Goal: Task Accomplishment & Management: Manage account settings

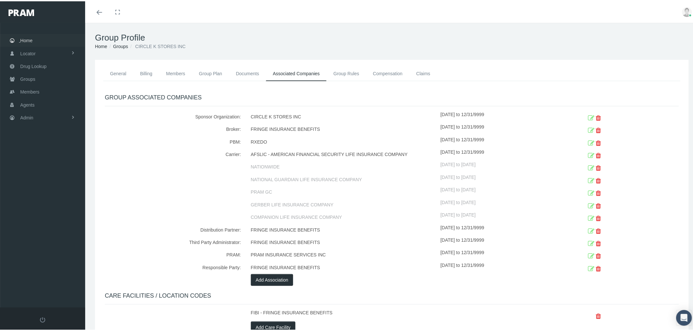
click at [35, 38] on link "Home" at bounding box center [42, 39] width 85 height 13
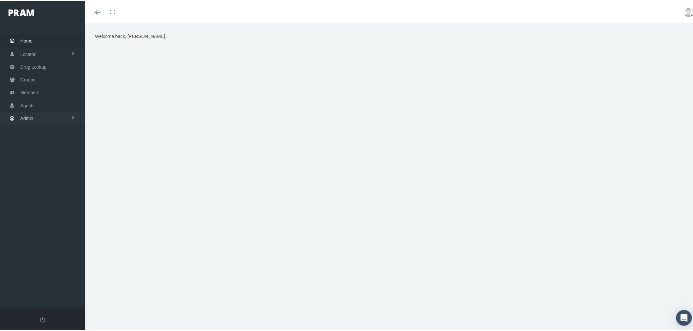
click at [57, 114] on link "Admin" at bounding box center [42, 117] width 85 height 13
click at [58, 225] on span "Eligibility File Uploads" at bounding box center [49, 227] width 45 height 11
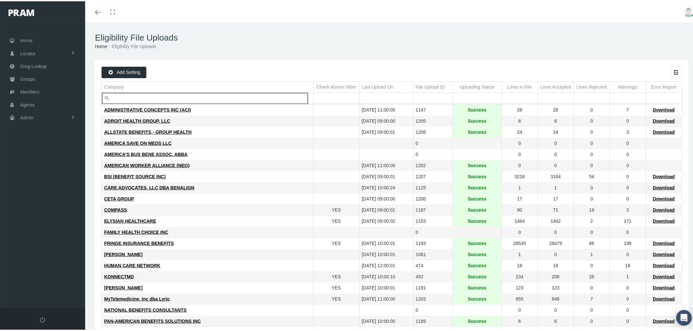
click at [169, 93] on input "Filter cell" at bounding box center [208, 97] width 212 height 11
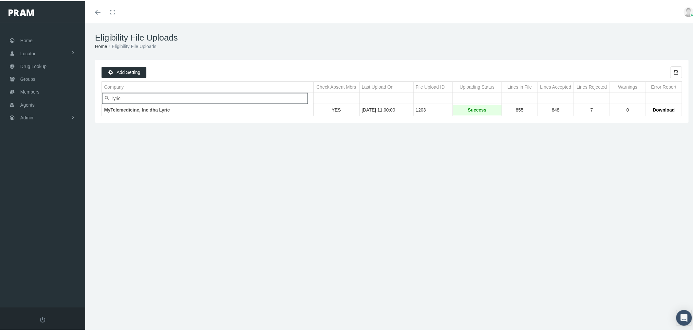
type input "lyric"
click at [153, 109] on span "MyTelemedicine, Inc dba Lyric" at bounding box center [137, 108] width 66 height 5
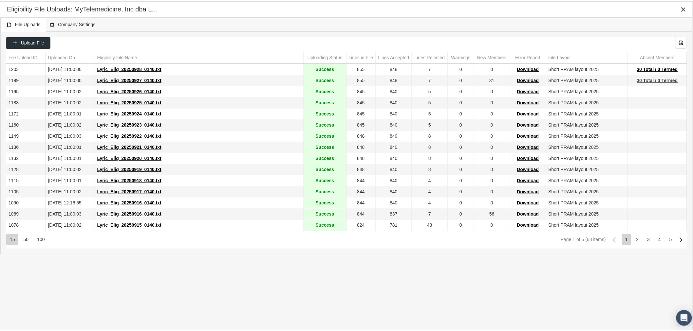
click at [652, 79] on span "30 Total / 0 Termed" at bounding box center [657, 79] width 41 height 5
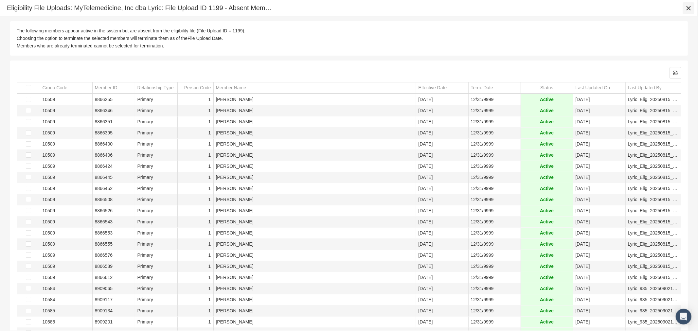
click at [691, 7] on icon "Close" at bounding box center [689, 8] width 6 height 6
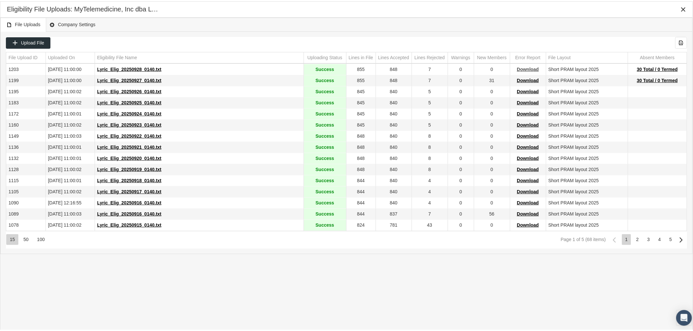
click at [519, 70] on span "Download" at bounding box center [528, 67] width 22 height 5
click at [684, 7] on icon "Close" at bounding box center [683, 8] width 6 height 6
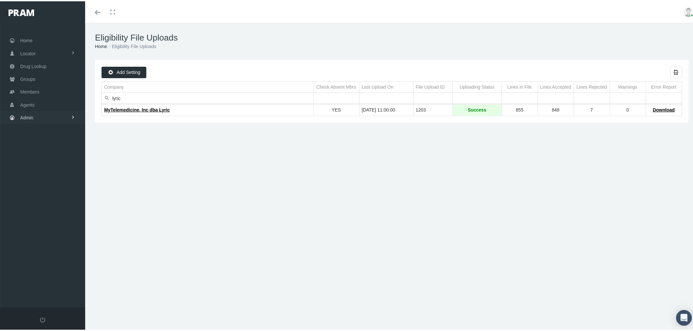
drag, startPoint x: 69, startPoint y: 114, endPoint x: 76, endPoint y: 109, distance: 8.4
click at [69, 114] on link "Admin" at bounding box center [42, 116] width 85 height 13
click at [54, 187] on span "Compensations" at bounding box center [43, 191] width 32 height 11
click at [58, 237] on span "Claims Fund Utilization" at bounding box center [49, 239] width 47 height 11
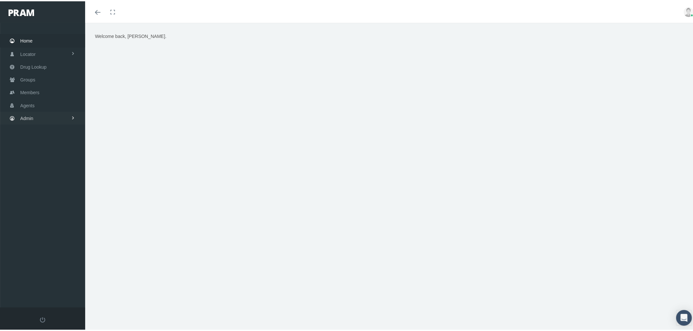
click at [51, 116] on link "Admin" at bounding box center [42, 117] width 85 height 13
click at [59, 187] on link "Compensations" at bounding box center [42, 192] width 85 height 11
click at [49, 236] on span "Claims Fund Utilization" at bounding box center [49, 240] width 47 height 11
click at [684, 14] on img at bounding box center [689, 11] width 10 height 10
click at [663, 51] on link "Logout" at bounding box center [672, 49] width 48 height 12
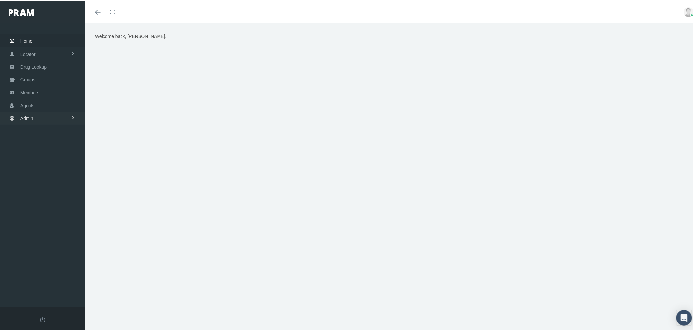
click at [34, 111] on link "Admin" at bounding box center [42, 117] width 85 height 13
click at [64, 187] on link "Compensations" at bounding box center [42, 192] width 85 height 11
click at [65, 235] on span "Claims Fund Utilization" at bounding box center [49, 240] width 47 height 11
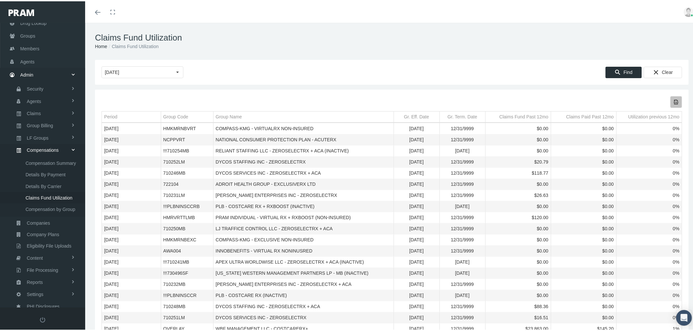
click at [673, 98] on icon "Export all data to Excel" at bounding box center [676, 101] width 6 height 6
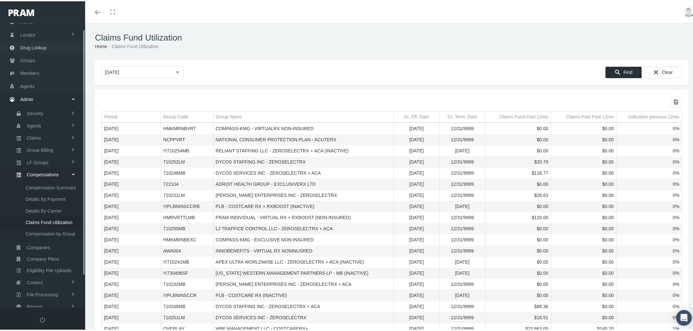
scroll to position [7, 0]
click at [42, 70] on link "Groups" at bounding box center [42, 70] width 85 height 13
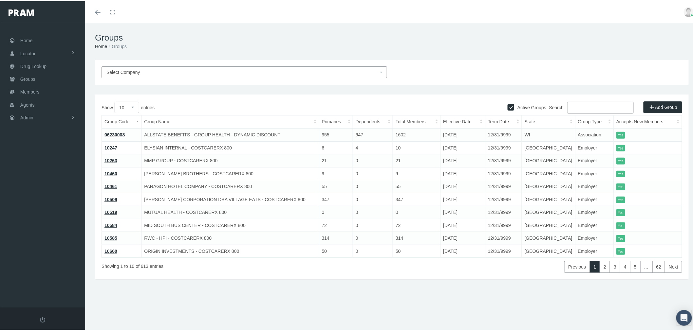
click at [599, 109] on input "Search:" at bounding box center [600, 107] width 66 height 12
paste input "ICHRA1"
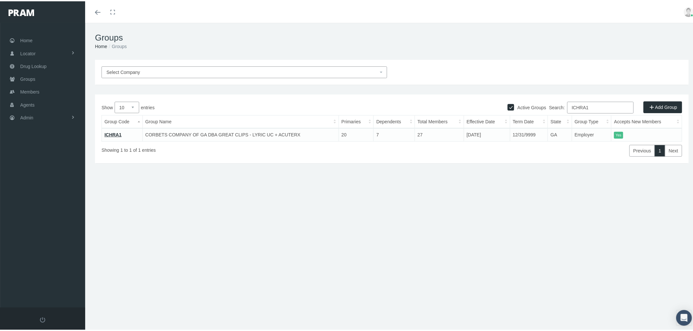
type input "ICHRA1"
click at [115, 133] on link "ICHRA1" at bounding box center [112, 133] width 17 height 5
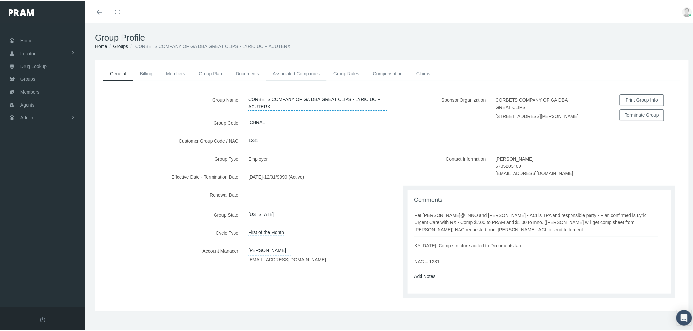
click at [286, 71] on link "Associated Companies" at bounding box center [296, 72] width 61 height 14
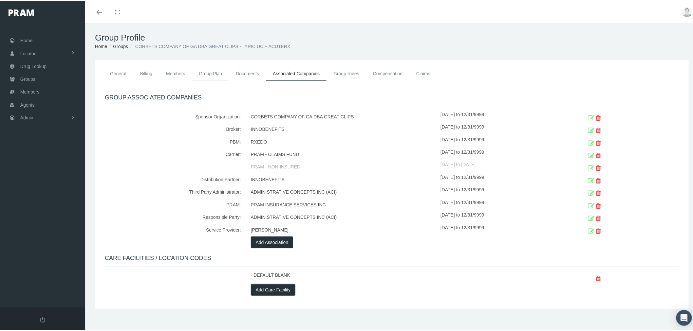
click at [212, 71] on link "Group Plan" at bounding box center [210, 72] width 37 height 14
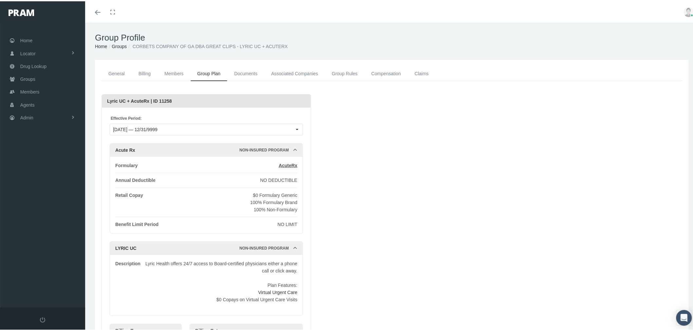
click at [425, 70] on link "Claims" at bounding box center [422, 72] width 28 height 15
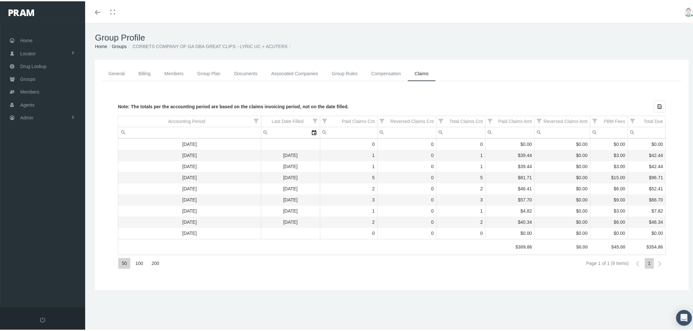
click at [381, 70] on link "Compensation" at bounding box center [385, 72] width 43 height 15
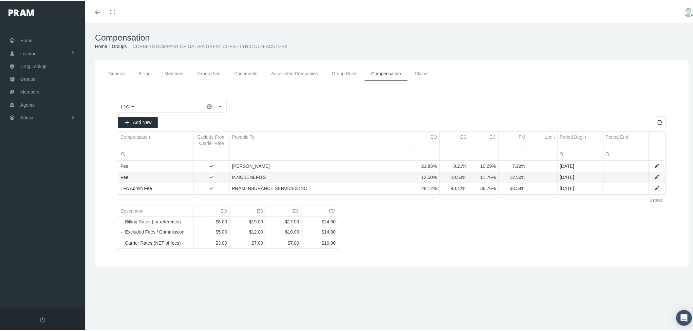
click at [144, 69] on link "Billing" at bounding box center [145, 72] width 26 height 15
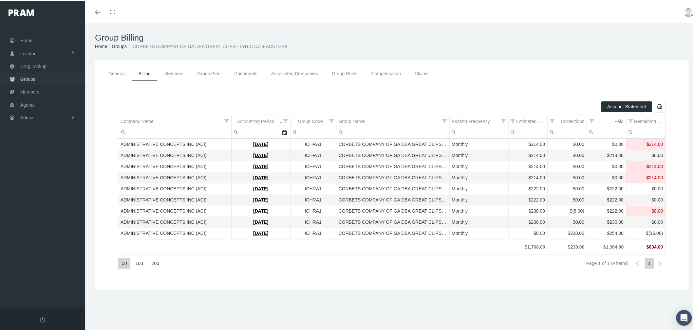
click at [39, 78] on link "Groups" at bounding box center [42, 77] width 85 height 13
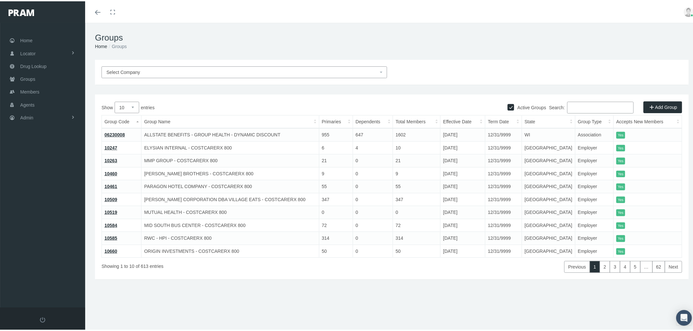
click at [578, 104] on input "Search:" at bounding box center [600, 107] width 66 height 12
paste input "710238LM"
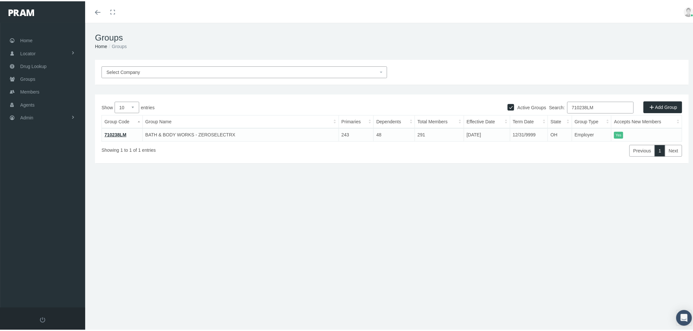
type input "710238LM"
click at [122, 133] on link "710238LM" at bounding box center [115, 133] width 22 height 5
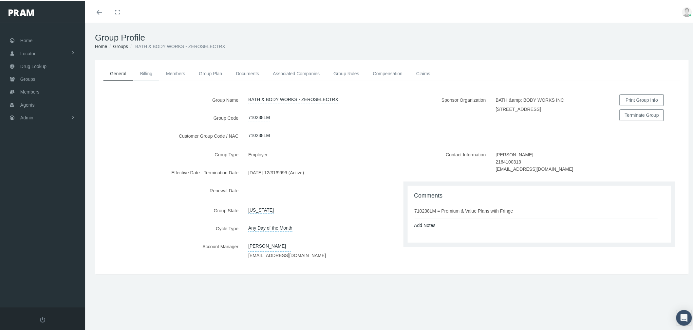
click at [146, 70] on link "Billing" at bounding box center [146, 72] width 26 height 14
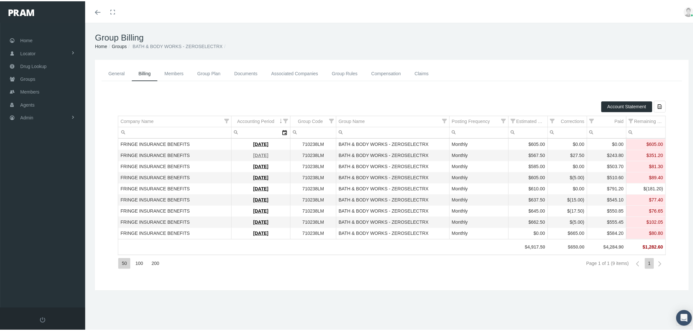
click at [260, 154] on link "[DATE]" at bounding box center [260, 154] width 15 height 5
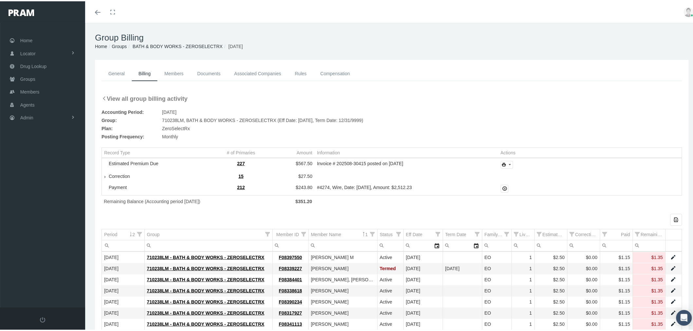
click at [103, 97] on icon at bounding box center [103, 97] width 5 height 5
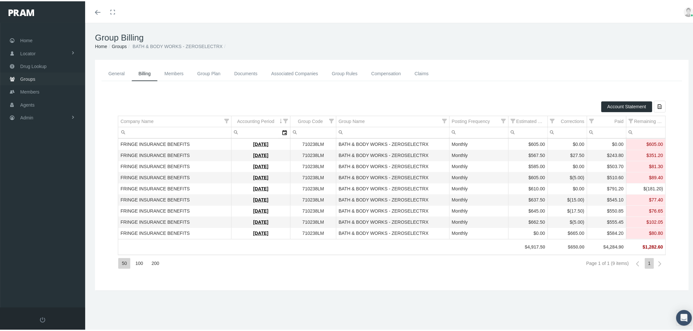
click at [31, 74] on span "Groups" at bounding box center [27, 78] width 15 height 12
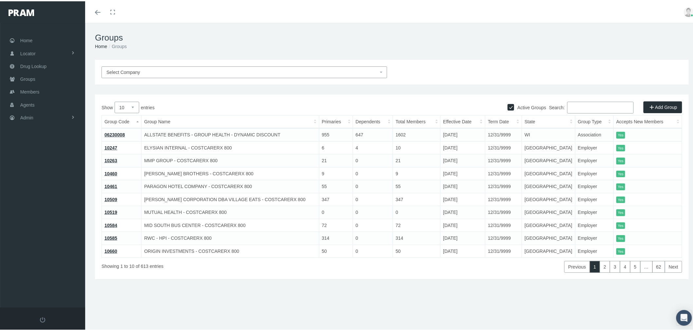
click at [576, 109] on input "Search:" at bounding box center [600, 107] width 66 height 12
click at [585, 103] on input "Search:" at bounding box center [600, 107] width 66 height 12
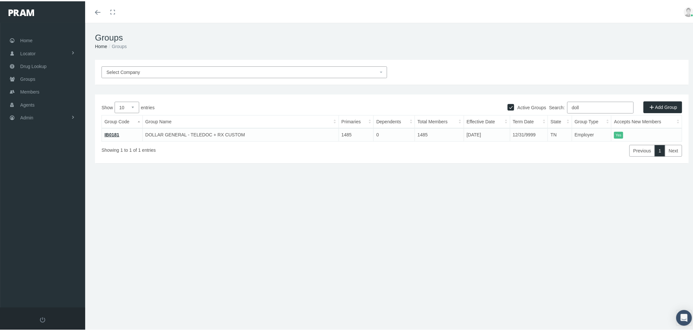
type input "doll"
drag, startPoint x: 383, startPoint y: 161, endPoint x: 393, endPoint y: 162, distance: 9.8
click at [383, 161] on div "Active Groups Add Group Show 10 25 50 100 entries Search: doll Group Code Group…" at bounding box center [392, 127] width 594 height 69
click at [43, 103] on link "Agents" at bounding box center [42, 103] width 85 height 13
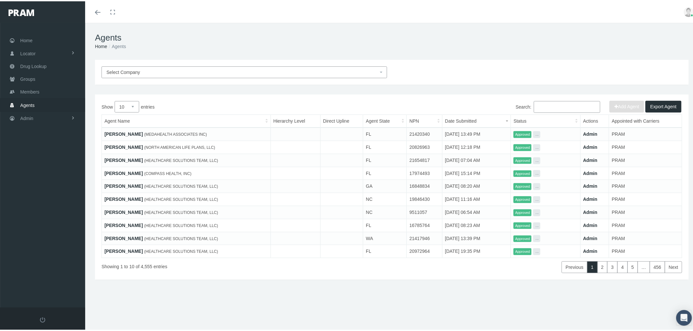
click at [305, 70] on span "Select Company" at bounding box center [242, 70] width 272 height 7
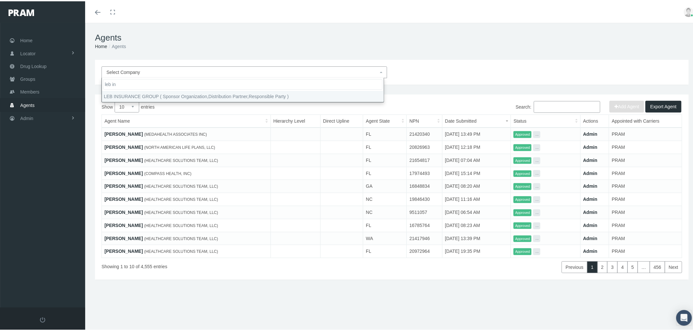
type input "leb in"
select select "4760"
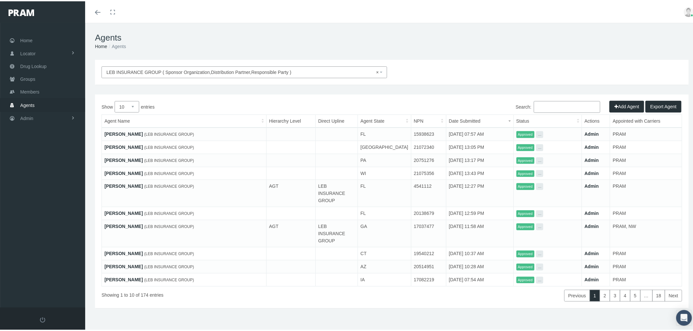
click at [131, 101] on select "10 25 50 100" at bounding box center [127, 105] width 25 height 11
select select "100"
click at [115, 100] on select "10 25 50 100" at bounding box center [127, 105] width 25 height 11
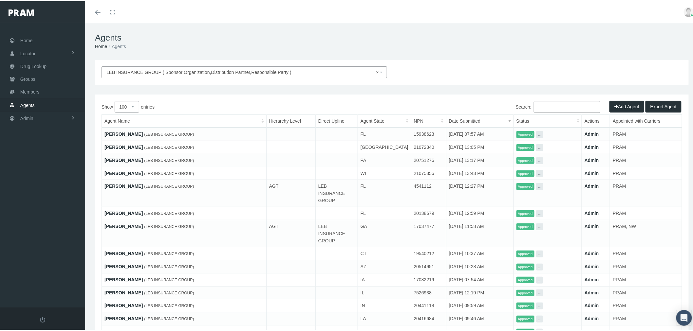
click at [657, 102] on button "Export Agent" at bounding box center [663, 106] width 36 height 12
click at [578, 107] on input "Search:" at bounding box center [567, 106] width 66 height 12
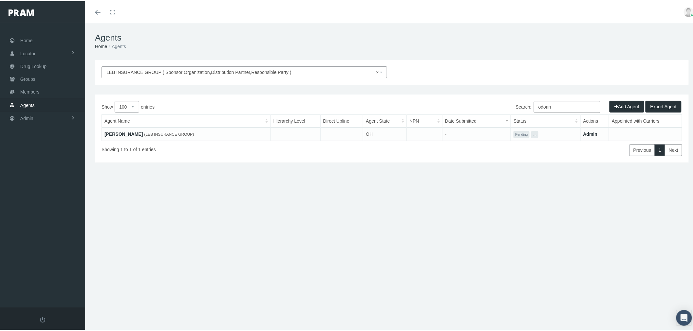
type input "odonn"
click at [122, 132] on link "JAMES ODONNELL" at bounding box center [123, 132] width 38 height 5
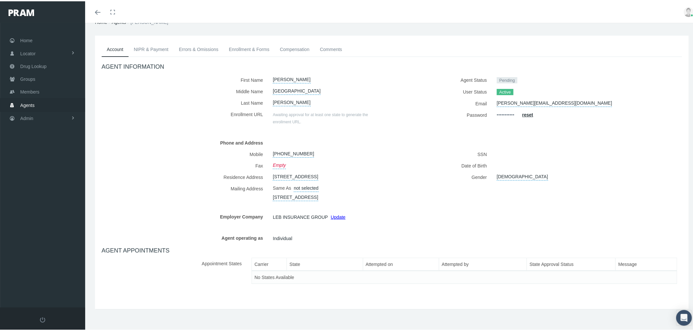
scroll to position [36, 0]
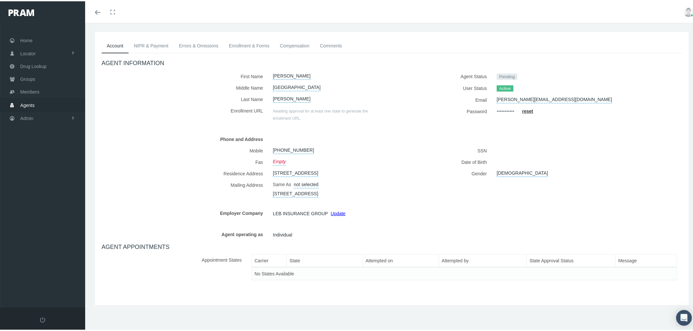
click at [157, 37] on link "NIPR & Payment" at bounding box center [151, 44] width 45 height 14
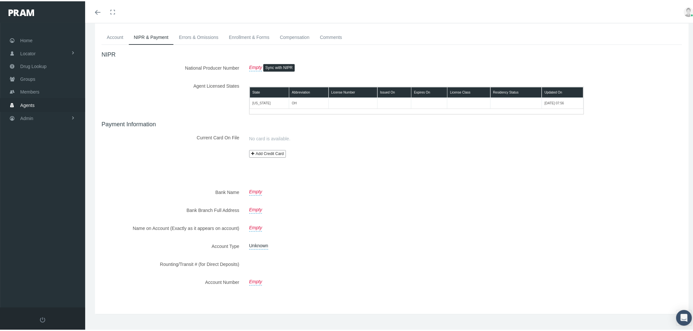
click at [185, 33] on link "Errors & Omissions" at bounding box center [199, 36] width 50 height 14
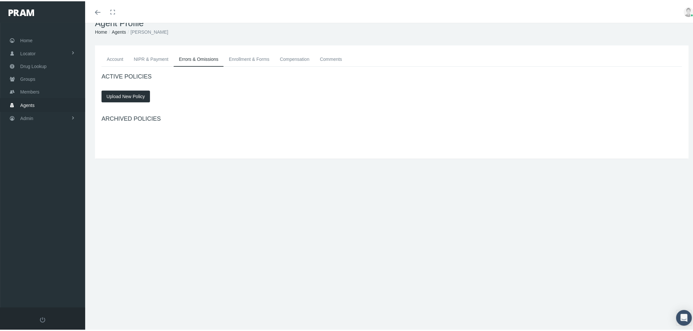
scroll to position [14, 0]
click at [144, 55] on link "NIPR & Payment" at bounding box center [151, 58] width 45 height 14
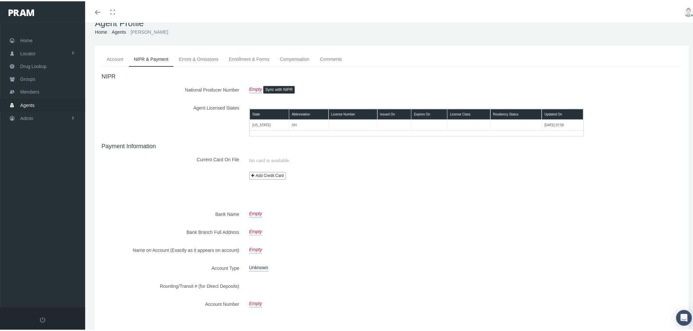
click at [250, 58] on link "Enrollment & Forms" at bounding box center [249, 58] width 51 height 14
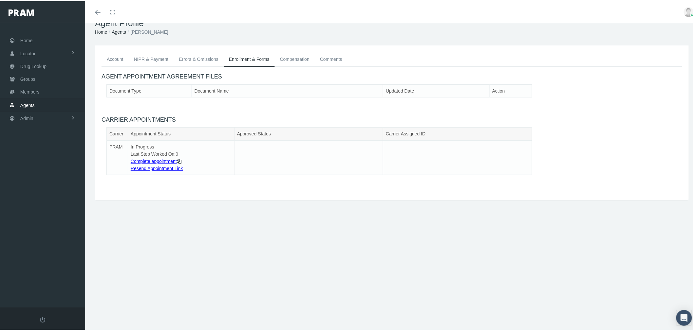
click at [241, 58] on link "Enrollment & Forms" at bounding box center [249, 58] width 51 height 15
click at [190, 58] on link "Errors & Omissions" at bounding box center [199, 58] width 50 height 14
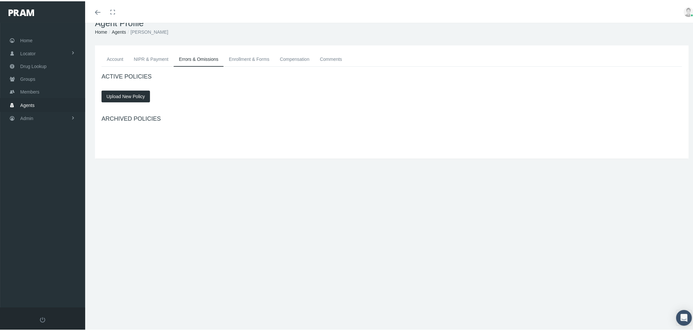
click at [151, 57] on link "NIPR & Payment" at bounding box center [151, 58] width 45 height 14
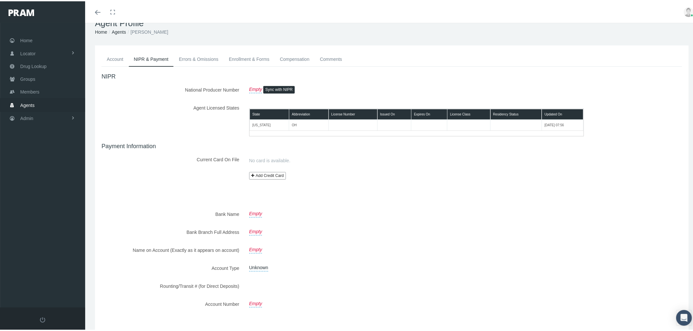
click at [115, 57] on link "Account" at bounding box center [114, 58] width 27 height 14
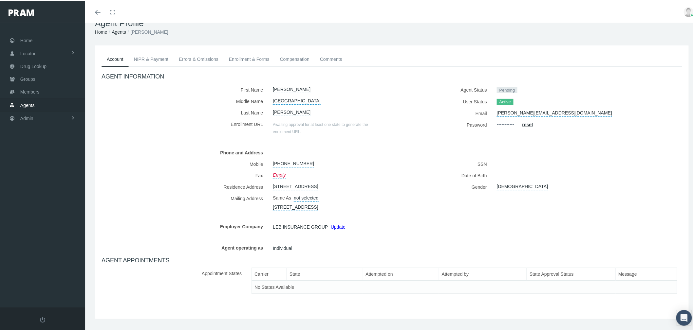
click at [118, 31] on link "Agents" at bounding box center [119, 30] width 14 height 5
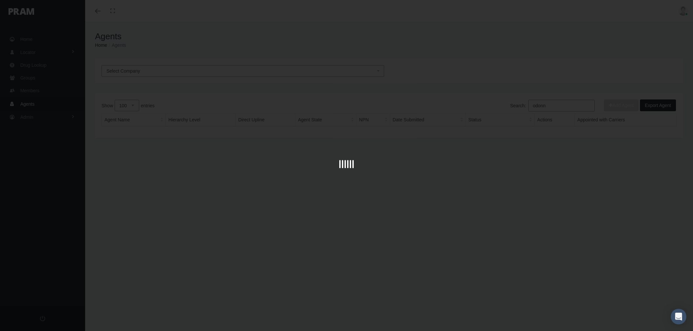
select select "100"
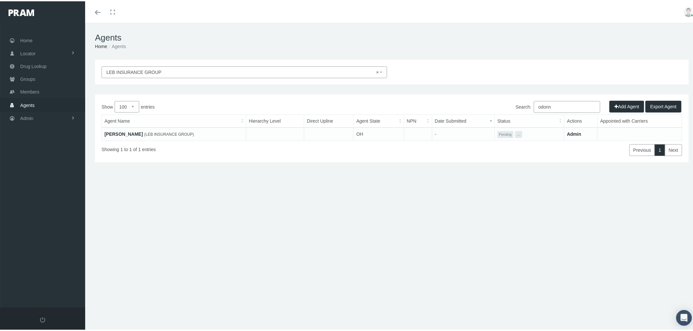
drag, startPoint x: 533, startPoint y: 103, endPoint x: 516, endPoint y: 103, distance: 17.0
click at [516, 103] on label "Search: odonn" at bounding box center [558, 106] width 84 height 12
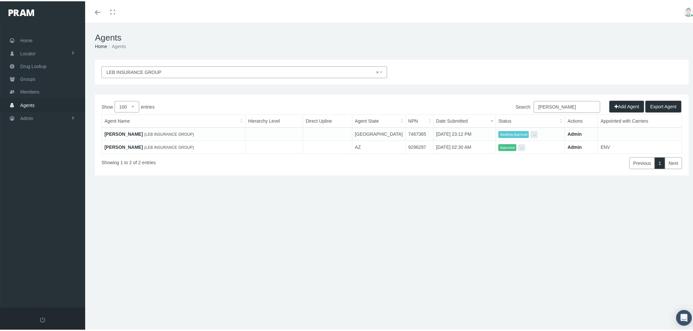
type input "gregory"
click at [126, 134] on link "[PERSON_NAME]" at bounding box center [123, 132] width 38 height 5
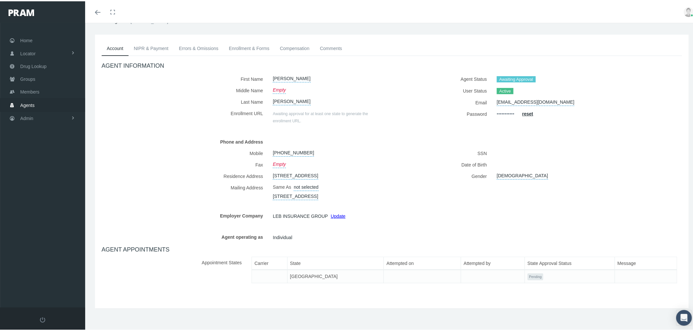
scroll to position [28, 0]
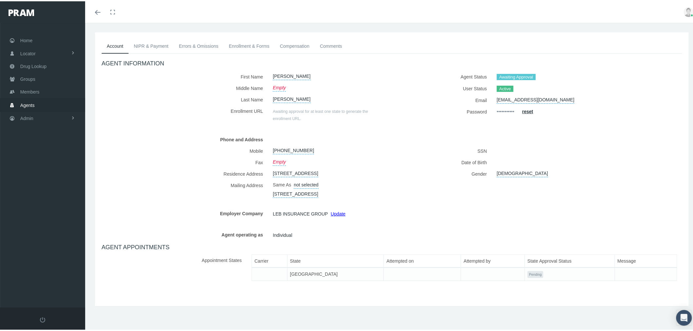
click at [148, 46] on link "NIPR & Payment" at bounding box center [151, 45] width 45 height 14
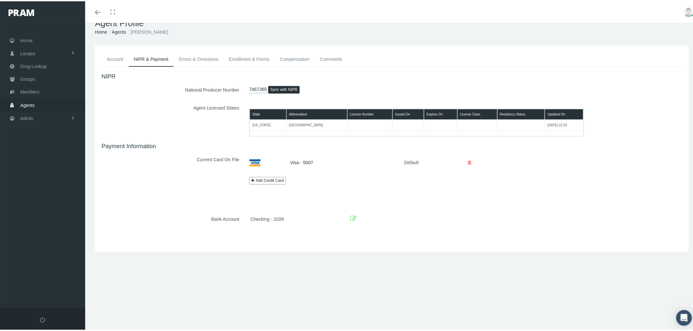
scroll to position [14, 0]
click at [198, 59] on link "Errors & Omissions" at bounding box center [199, 58] width 50 height 14
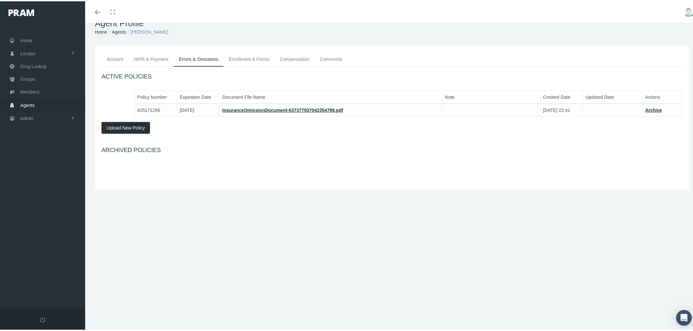
click at [254, 62] on link "Enrollment & Forms" at bounding box center [249, 58] width 51 height 14
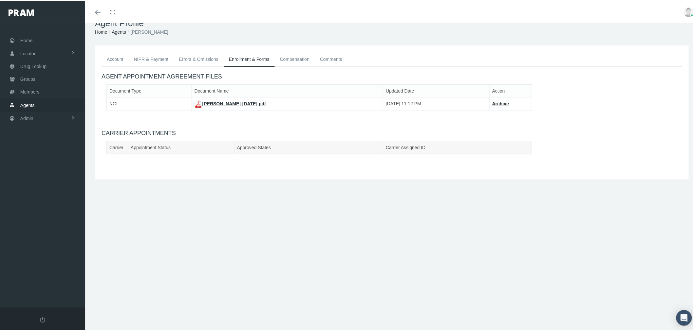
click at [303, 58] on link "Compensation" at bounding box center [295, 58] width 40 height 14
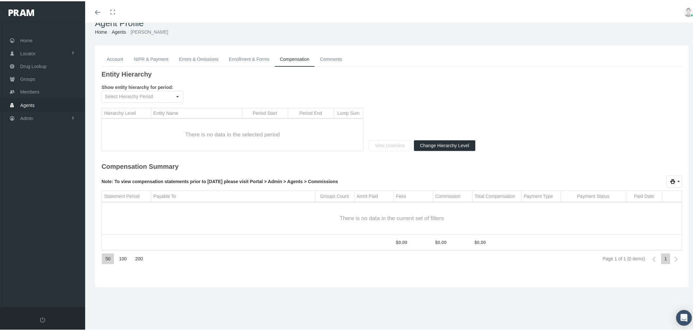
click at [120, 58] on link "Account" at bounding box center [114, 58] width 27 height 14
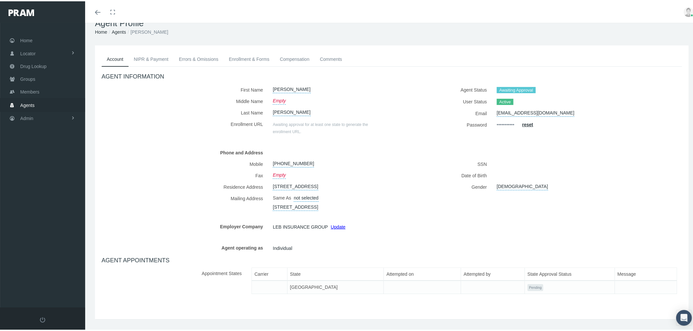
click at [148, 58] on link "NIPR & Payment" at bounding box center [151, 58] width 45 height 14
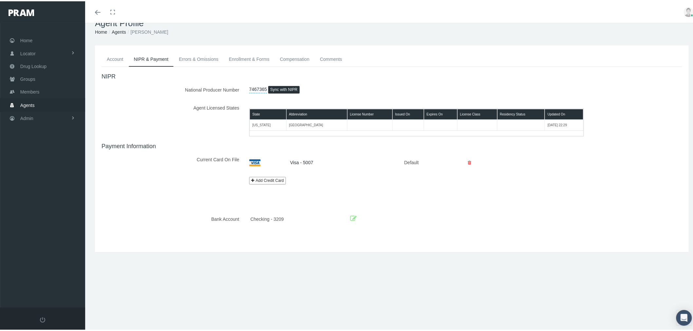
click at [204, 64] on link "Errors & Omissions" at bounding box center [199, 58] width 50 height 14
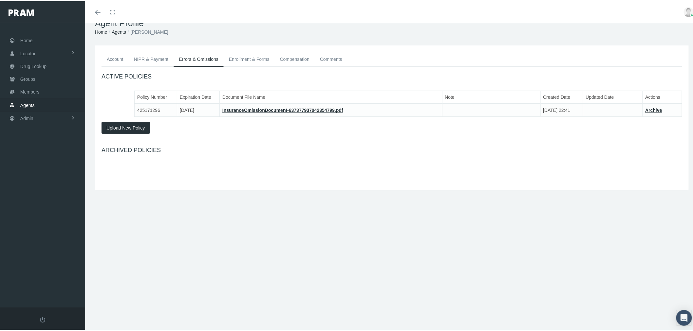
click at [236, 61] on link "Enrollment & Forms" at bounding box center [249, 58] width 51 height 14
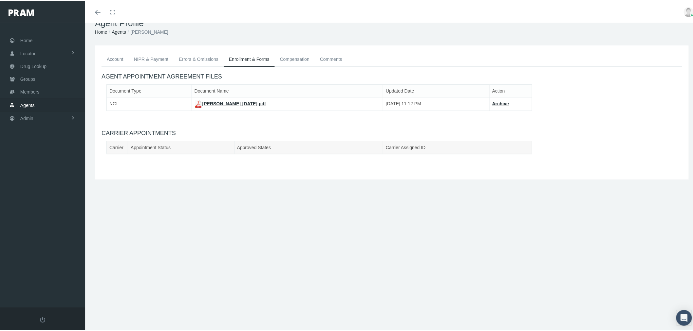
click at [300, 61] on link "Compensation" at bounding box center [295, 58] width 40 height 14
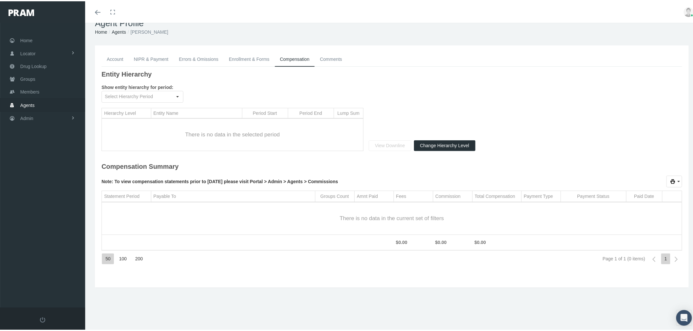
click at [336, 60] on link "Comments" at bounding box center [331, 58] width 33 height 14
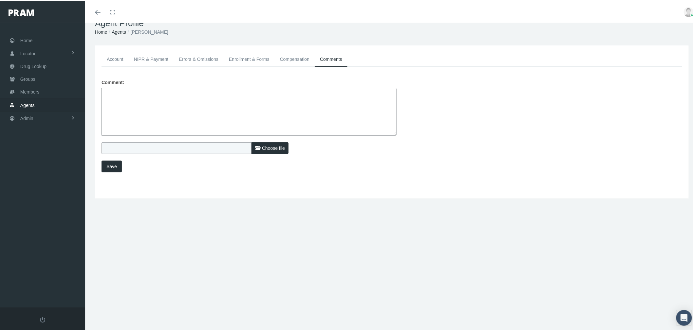
click at [117, 30] on link "Agents" at bounding box center [119, 30] width 14 height 5
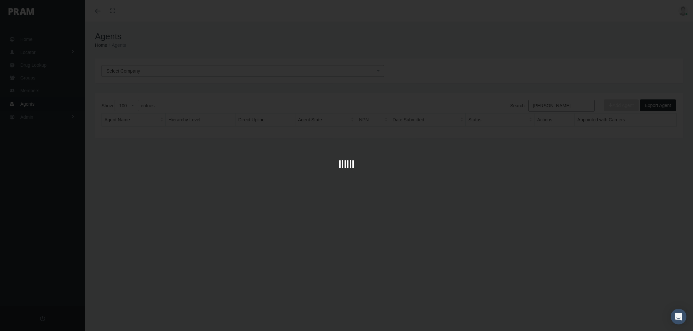
select select "100"
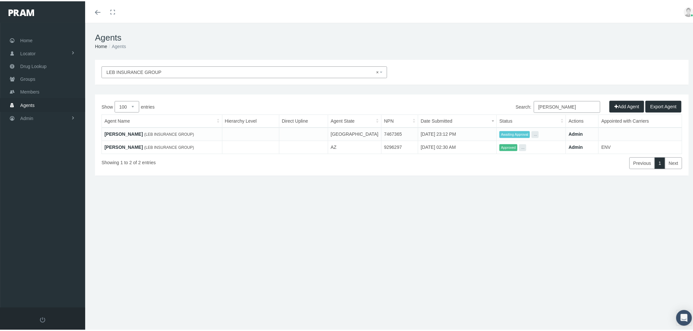
select select
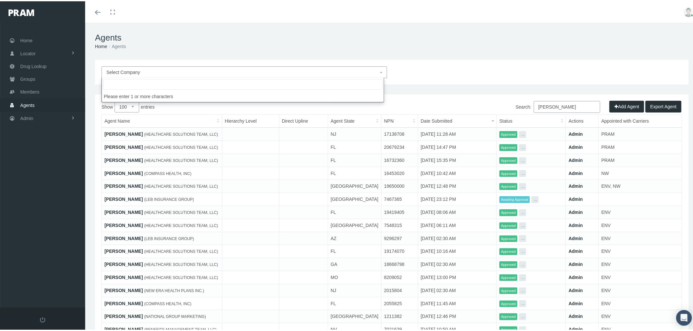
click at [181, 41] on h1 "Agents" at bounding box center [392, 36] width 594 height 10
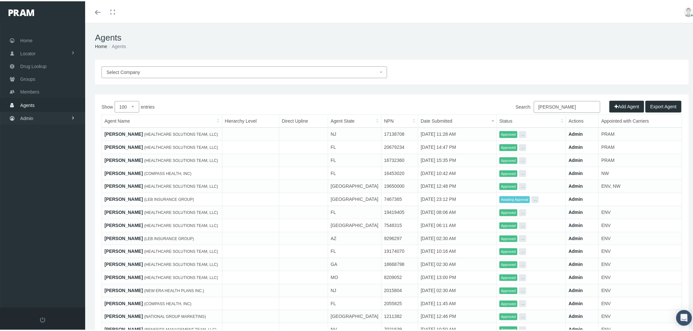
click at [62, 116] on link "Admin" at bounding box center [42, 117] width 85 height 13
click at [58, 129] on link "Security" at bounding box center [42, 130] width 85 height 11
click at [55, 164] on link "User Lookup" at bounding box center [42, 167] width 85 height 11
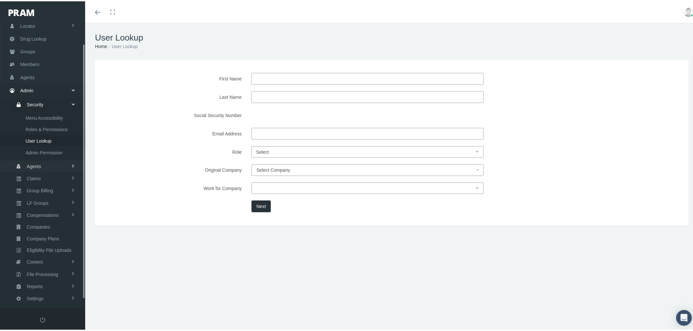
scroll to position [32, 0]
click at [316, 151] on select "Select Agent Master Admin Member Pram Admin Super Pram Admin" at bounding box center [367, 150] width 232 height 11
select select "4"
click at [251, 145] on select "Select Agent Master Admin Member Pram Admin Super Pram Admin" at bounding box center [367, 150] width 232 height 11
click at [265, 208] on button "Next" at bounding box center [260, 205] width 19 height 12
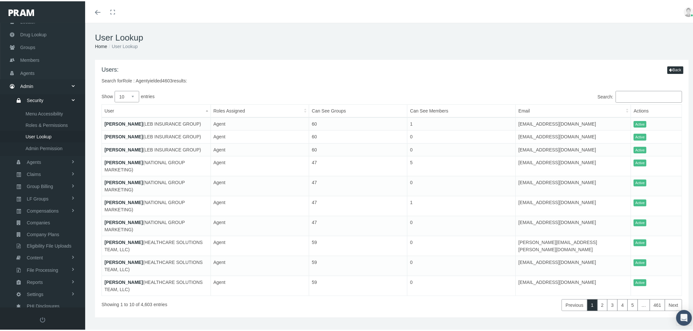
click at [138, 123] on link "[PERSON_NAME]" at bounding box center [123, 122] width 38 height 5
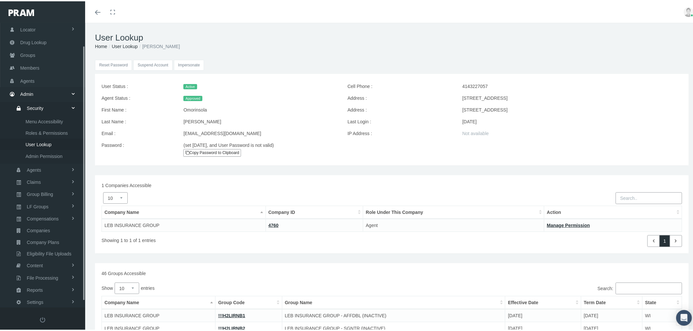
scroll to position [32, 0]
drag, startPoint x: 50, startPoint y: 133, endPoint x: 60, endPoint y: 135, distance: 9.8
click at [50, 133] on span "User Lookup" at bounding box center [39, 135] width 26 height 11
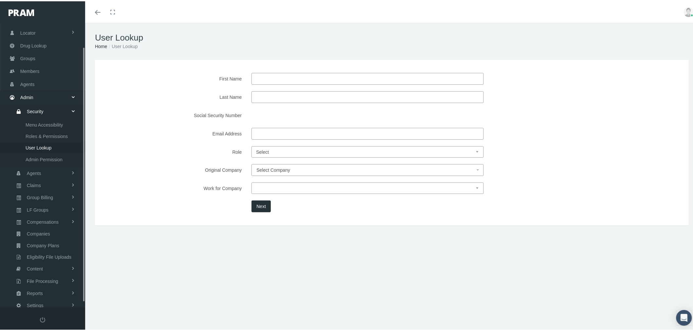
scroll to position [32, 0]
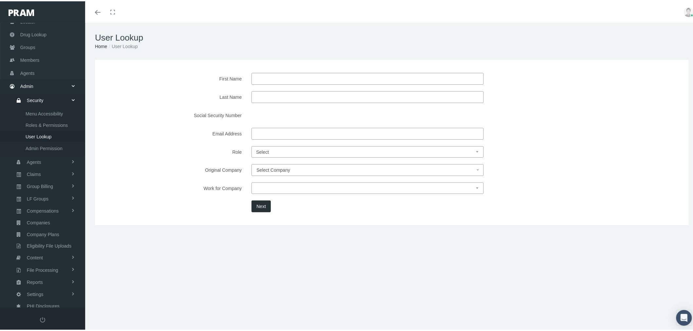
click at [270, 152] on select "Select Agent Master Admin Member Pram Admin Super Pram Admin" at bounding box center [367, 150] width 232 height 11
select select "4"
click at [251, 145] on select "Select Agent Master Admin Member Pram Admin Super Pram Admin" at bounding box center [367, 150] width 232 height 11
click at [268, 80] on input "First Name" at bounding box center [367, 78] width 232 height 12
type input "john"
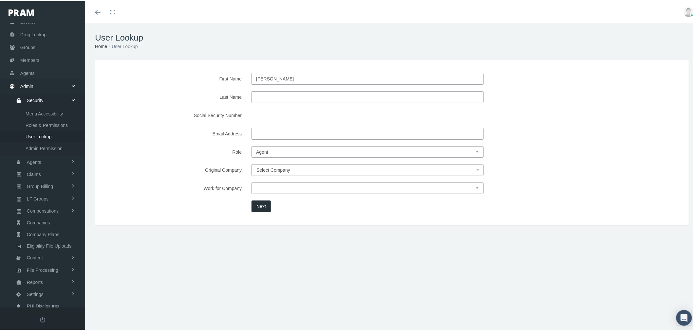
click at [268, 93] on input "Last Name" at bounding box center [367, 96] width 232 height 12
type input "tizedes"
click at [261, 205] on button "Next" at bounding box center [260, 205] width 19 height 12
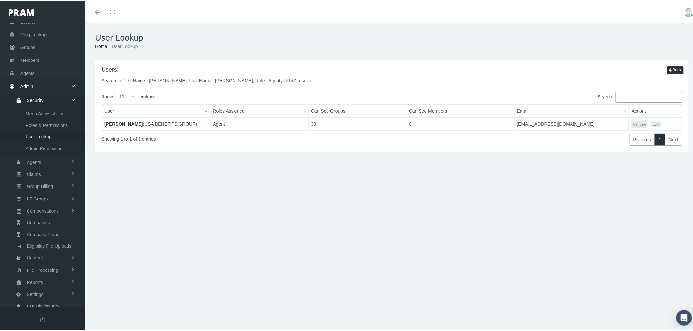
click at [651, 122] on button "..." at bounding box center [656, 122] width 10 height 5
click at [631, 137] on link "Get Invitation URL" at bounding box center [628, 138] width 40 height 8
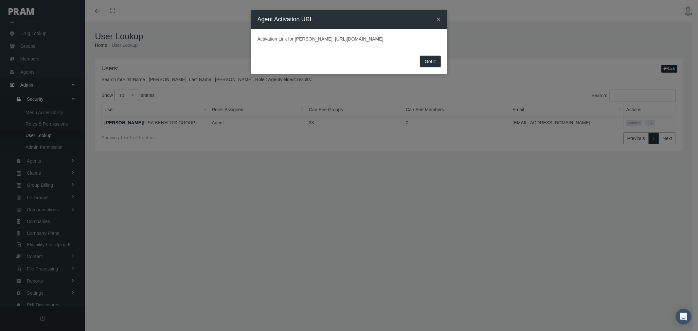
click at [438, 21] on button "×" at bounding box center [439, 19] width 4 height 7
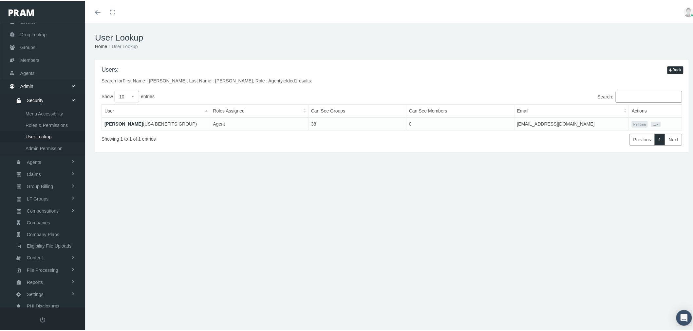
click at [118, 122] on link "John Tizedes" at bounding box center [123, 122] width 38 height 5
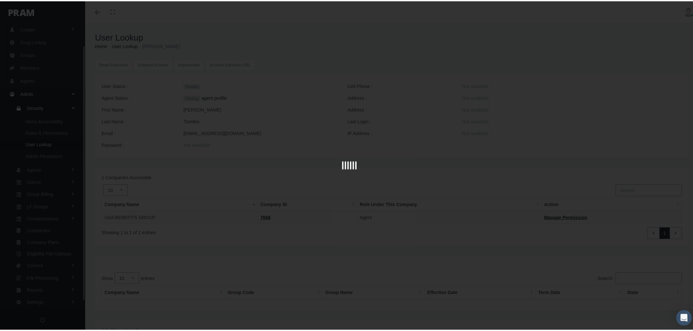
scroll to position [32, 0]
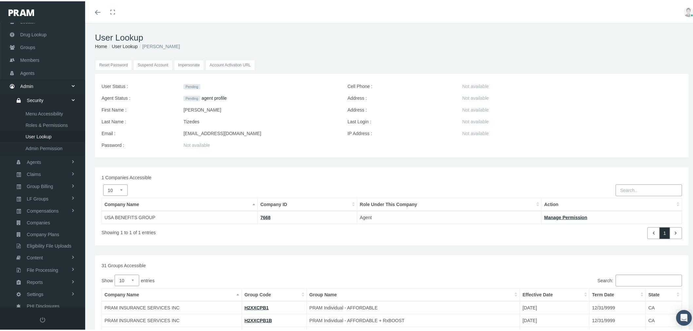
click at [221, 97] on link "agent profile" at bounding box center [213, 96] width 25 height 5
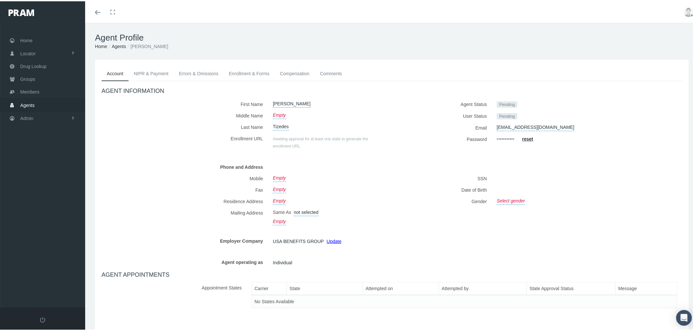
click at [156, 74] on link "NIPR & Payment" at bounding box center [151, 72] width 45 height 14
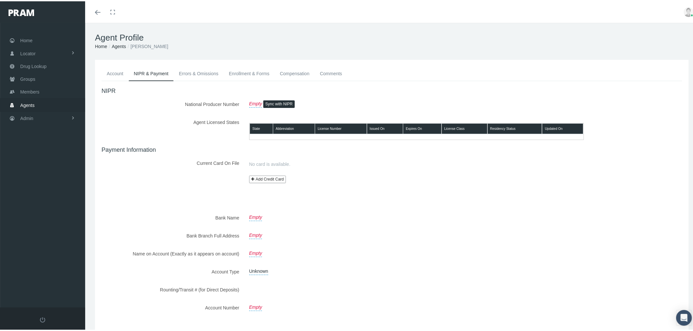
click at [195, 73] on link "Errors & Omissions" at bounding box center [199, 72] width 50 height 14
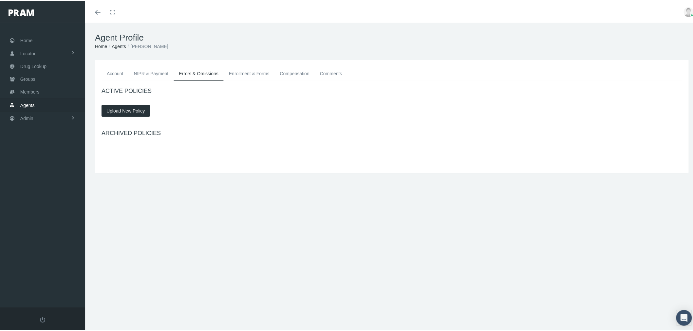
click at [238, 73] on link "Enrollment & Forms" at bounding box center [249, 72] width 51 height 14
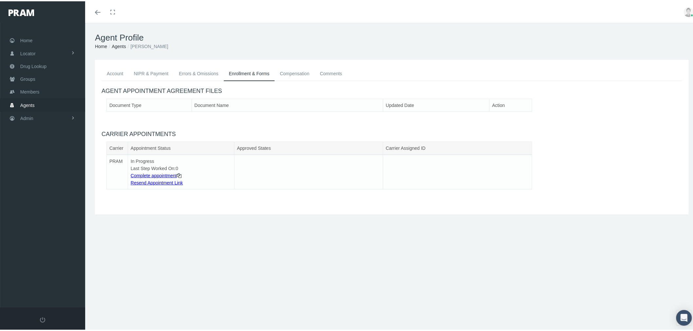
click at [296, 76] on link "Compensation" at bounding box center [295, 72] width 40 height 14
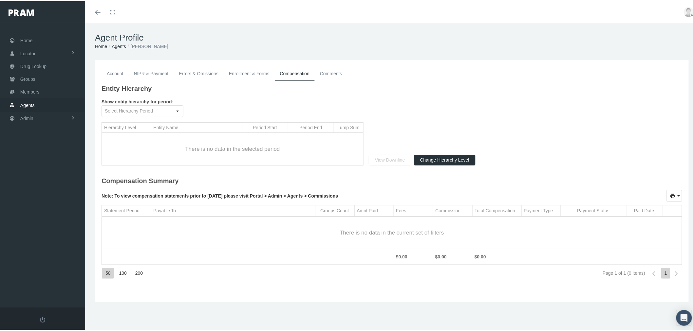
click at [335, 76] on link "Comments" at bounding box center [331, 72] width 33 height 14
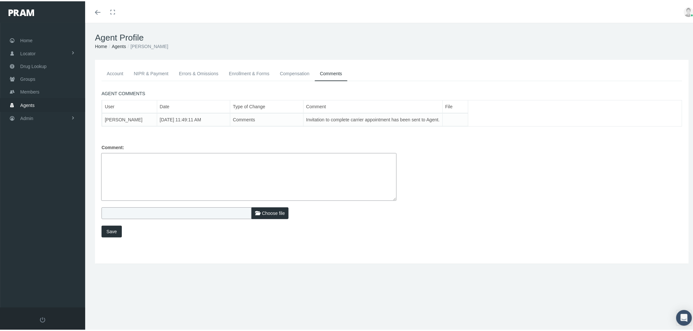
click at [49, 102] on link "Agents" at bounding box center [42, 103] width 85 height 13
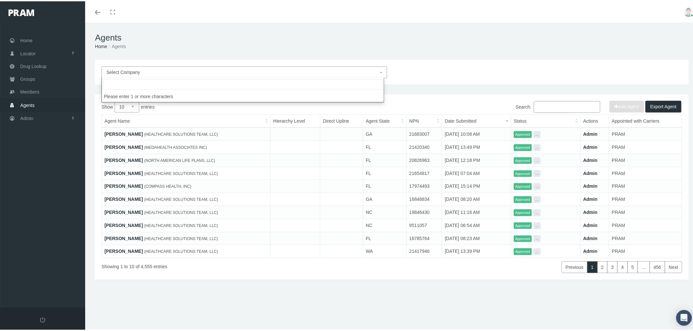
click at [147, 74] on span "Select Company" at bounding box center [242, 70] width 272 height 7
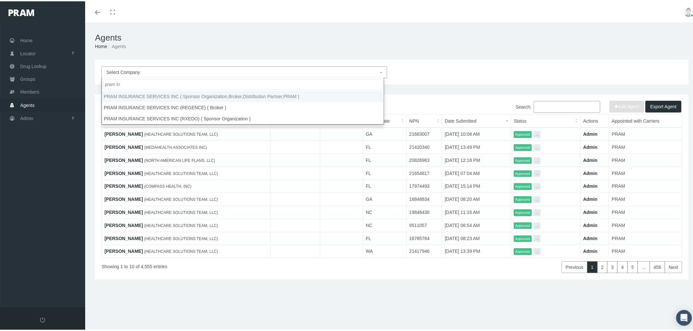
type input "pram in"
select select "53"
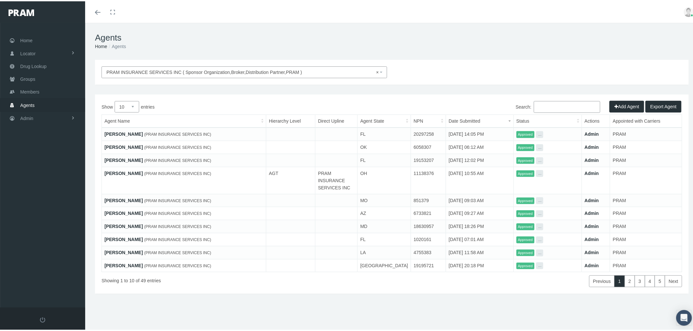
click at [555, 104] on input "Search:" at bounding box center [567, 106] width 66 height 12
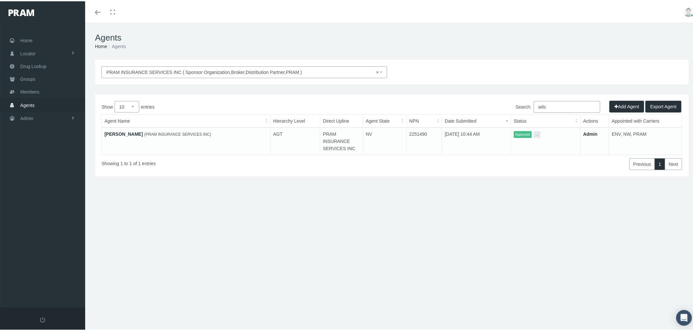
type input "wils"
click at [122, 131] on link "[PERSON_NAME]" at bounding box center [123, 132] width 38 height 5
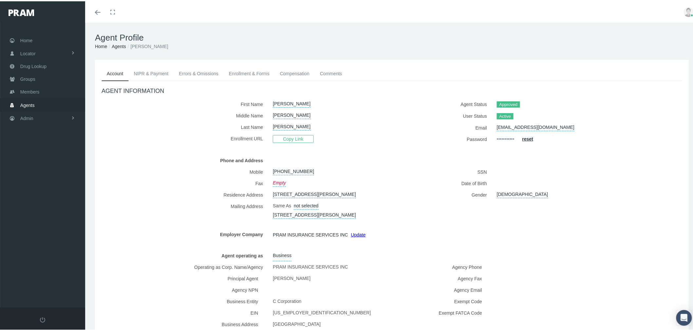
click at [242, 69] on link "Enrollment & Forms" at bounding box center [249, 72] width 51 height 14
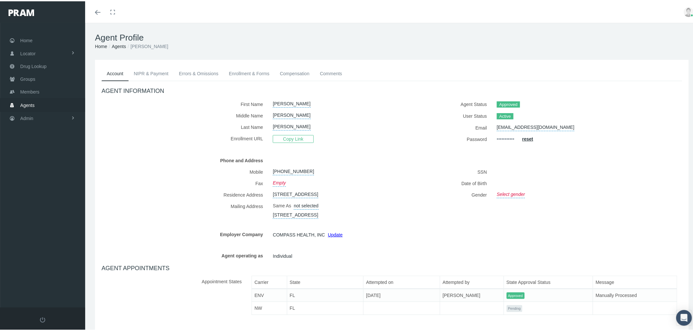
click at [246, 66] on link "Enrollment & Forms" at bounding box center [249, 72] width 51 height 14
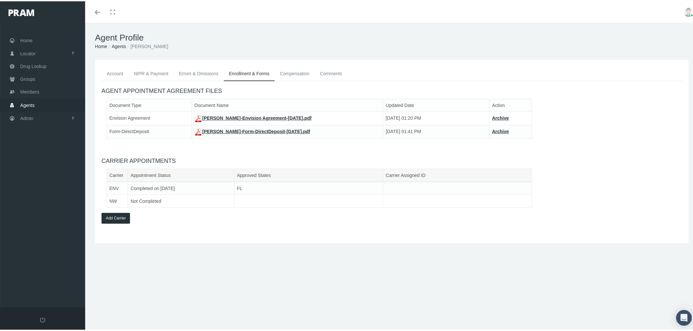
click at [119, 46] on link "Agents" at bounding box center [119, 45] width 14 height 5
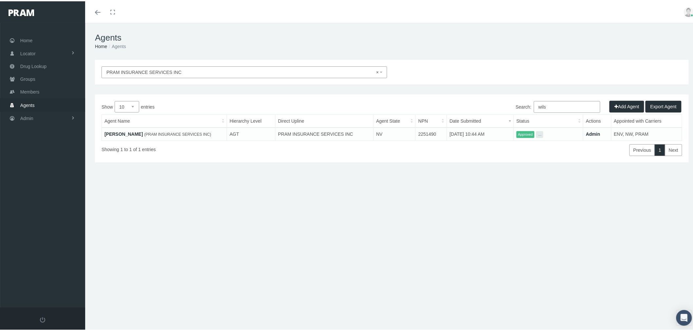
click at [125, 134] on link "[PERSON_NAME]" at bounding box center [123, 132] width 38 height 5
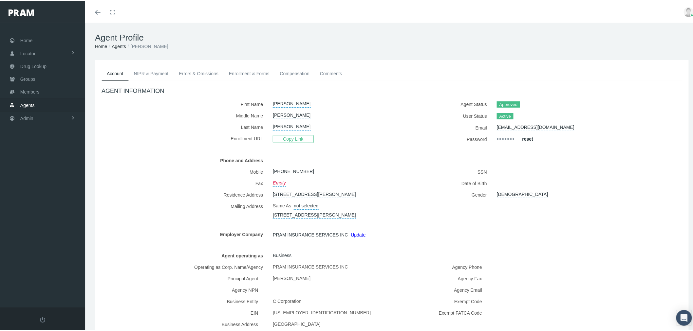
click at [248, 73] on link "Enrollment & Forms" at bounding box center [249, 72] width 51 height 14
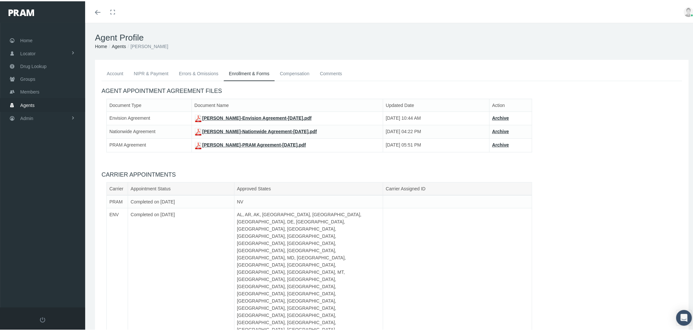
scroll to position [14, 0]
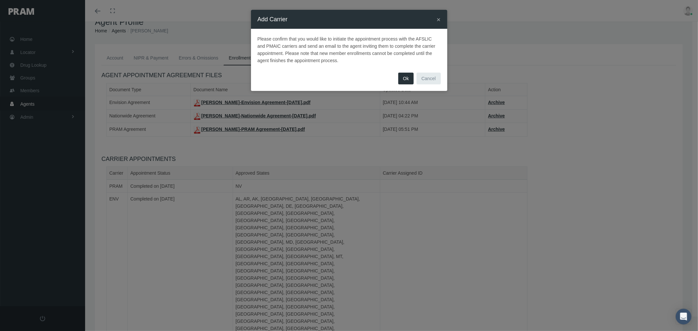
click at [436, 81] on button "Cancel" at bounding box center [429, 79] width 24 height 12
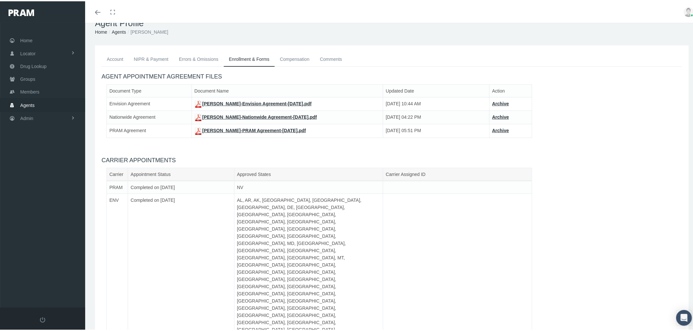
click at [116, 58] on link "Account" at bounding box center [114, 58] width 27 height 14
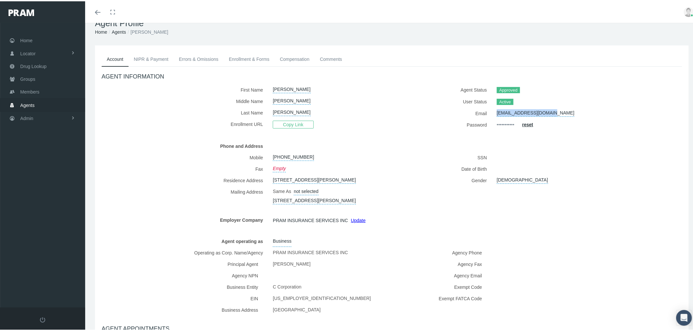
drag, startPoint x: 561, startPoint y: 113, endPoint x: 487, endPoint y: 114, distance: 74.0
click at [487, 114] on div "Email wilsonbrad53@yahoo.com" at bounding box center [539, 111] width 285 height 11
copy div "[EMAIL_ADDRESS][DOMAIN_NAME]"
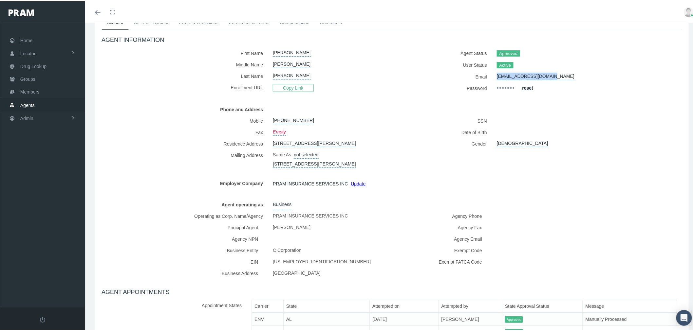
scroll to position [0, 0]
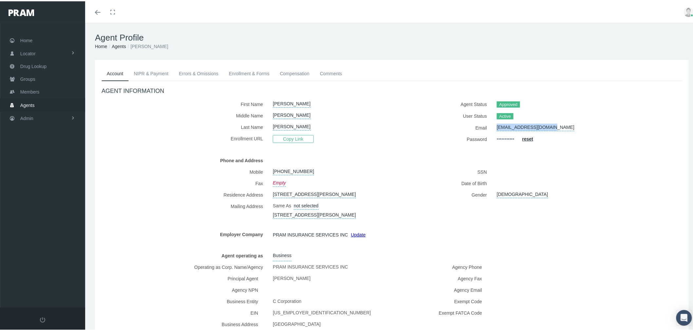
click at [258, 74] on link "Enrollment & Forms" at bounding box center [249, 72] width 51 height 14
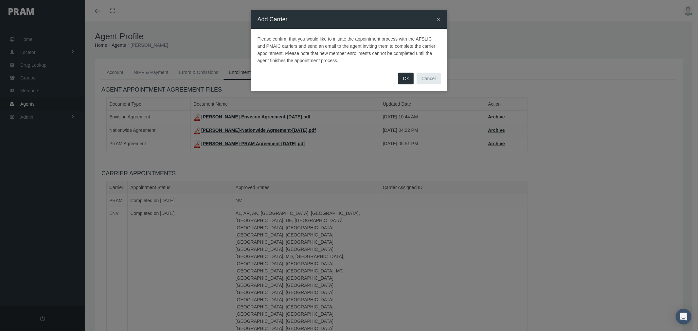
click at [408, 79] on button "Ok" at bounding box center [406, 79] width 16 height 12
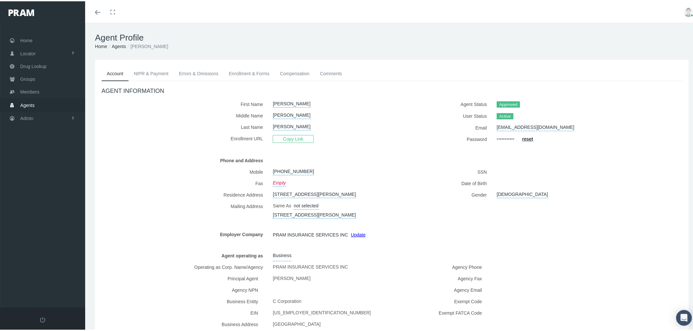
click at [240, 70] on link "Enrollment & Forms" at bounding box center [249, 72] width 51 height 14
click at [262, 75] on link "Enrollment & Forms" at bounding box center [249, 72] width 51 height 14
click at [246, 69] on link "Enrollment & Forms" at bounding box center [249, 72] width 51 height 14
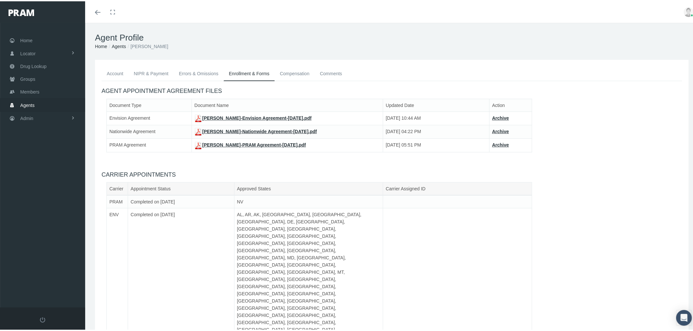
click at [289, 69] on link "Compensation" at bounding box center [295, 72] width 40 height 14
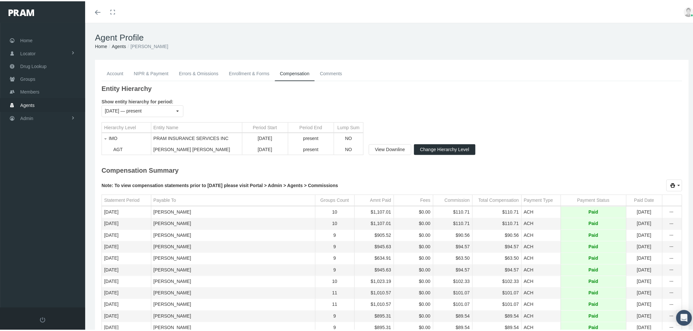
click at [333, 71] on link "Comments" at bounding box center [331, 72] width 33 height 14
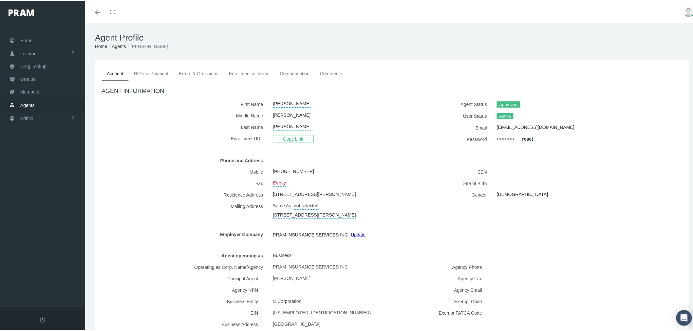
click at [341, 68] on link "Comments" at bounding box center [331, 72] width 33 height 14
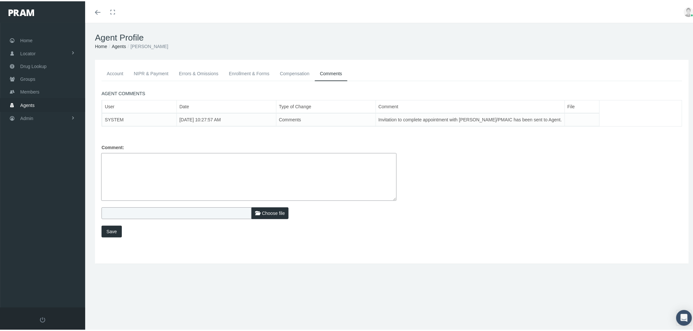
click at [232, 73] on link "Enrollment & Forms" at bounding box center [249, 72] width 51 height 14
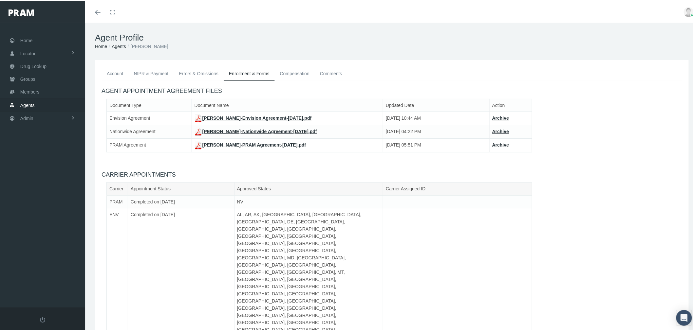
click at [113, 74] on link "Account" at bounding box center [114, 72] width 27 height 14
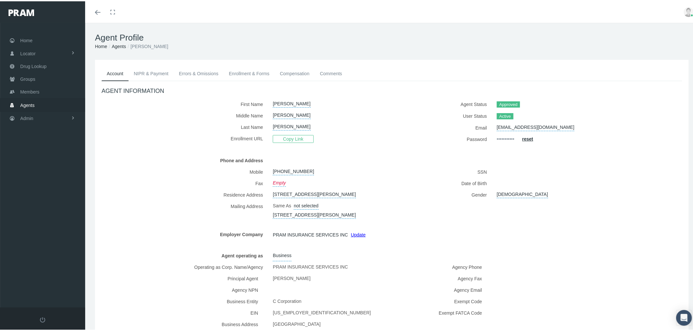
click at [148, 72] on link "NIPR & Payment" at bounding box center [151, 72] width 45 height 14
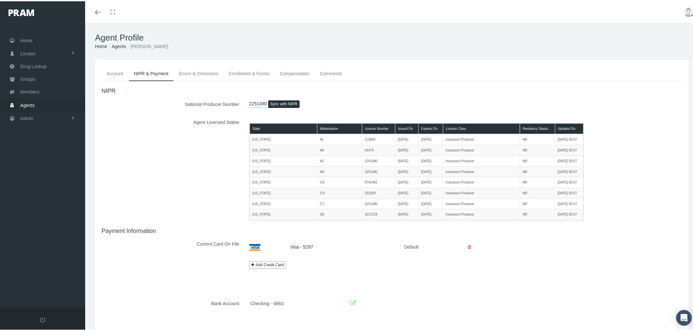
drag, startPoint x: 187, startPoint y: 73, endPoint x: 205, endPoint y: 77, distance: 19.1
click at [187, 73] on link "Errors & Omissions" at bounding box center [199, 72] width 50 height 14
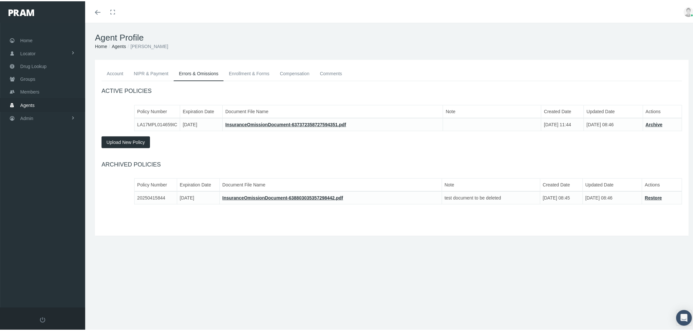
click at [295, 197] on link "InsuranceOmissionDocument-638803035357298442.pdf" at bounding box center [282, 196] width 121 height 5
click at [264, 73] on link "Enrollment & Forms" at bounding box center [249, 72] width 51 height 14
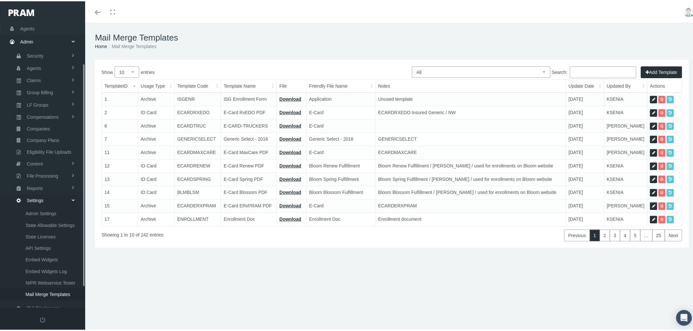
click at [502, 71] on select "All Members Agents Onboarding Prospects Group Policy Related Remittances Formul…" at bounding box center [481, 70] width 138 height 11
select select "2"
click at [412, 65] on select "All Members Agents Onboarding Prospects Group Policy Related Remittances Formul…" at bounding box center [481, 70] width 138 height 11
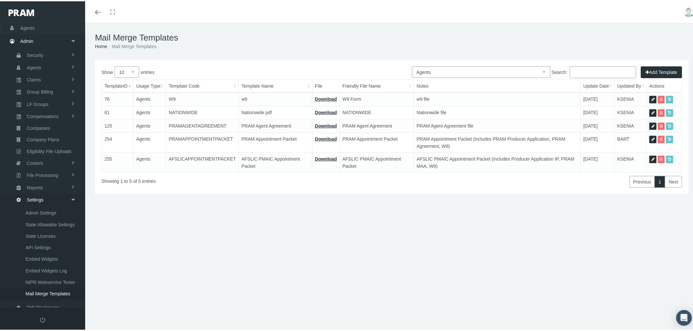
click at [619, 54] on div "Mail Merge Templates Home Mail Merge Templates" at bounding box center [391, 40] width 613 height 37
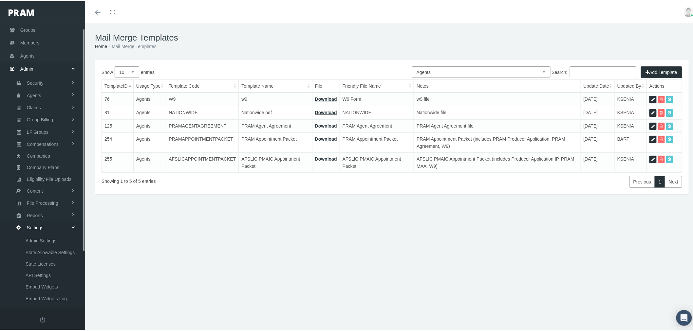
scroll to position [0, 0]
click at [53, 127] on link "Security" at bounding box center [42, 130] width 85 height 11
click at [52, 190] on link "Agents" at bounding box center [42, 192] width 85 height 11
click at [57, 154] on link "Agent Approval" at bounding box center [42, 156] width 85 height 11
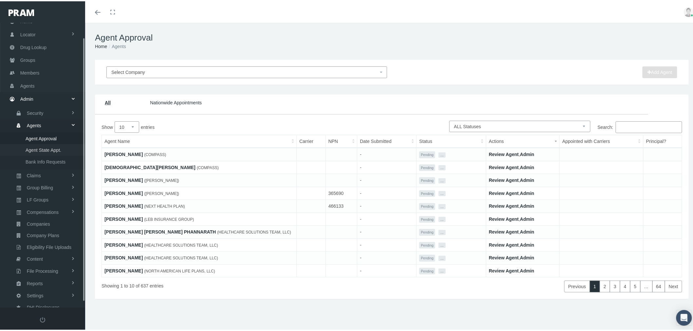
scroll to position [21, 0]
click at [498, 153] on link "Review Agent" at bounding box center [504, 153] width 30 height 5
click at [116, 151] on link "[PERSON_NAME]" at bounding box center [123, 153] width 38 height 5
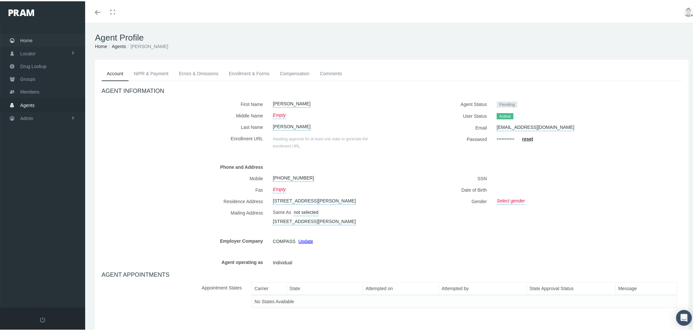
click at [34, 44] on link "Home" at bounding box center [42, 39] width 85 height 13
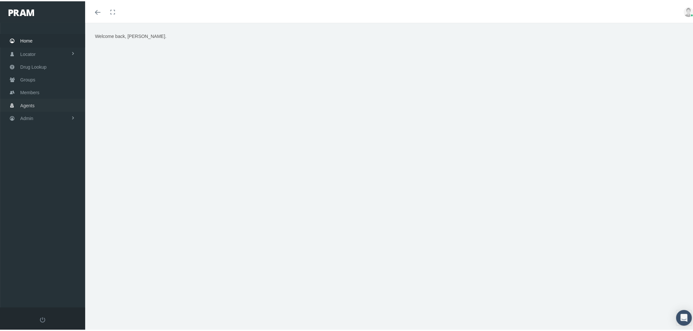
drag, startPoint x: 31, startPoint y: 104, endPoint x: 37, endPoint y: 105, distance: 5.7
click at [31, 104] on span "Agents" at bounding box center [27, 104] width 14 height 12
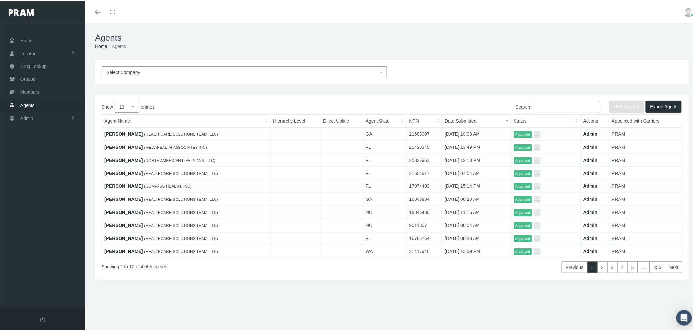
click at [128, 158] on link "[PERSON_NAME]" at bounding box center [123, 158] width 38 height 5
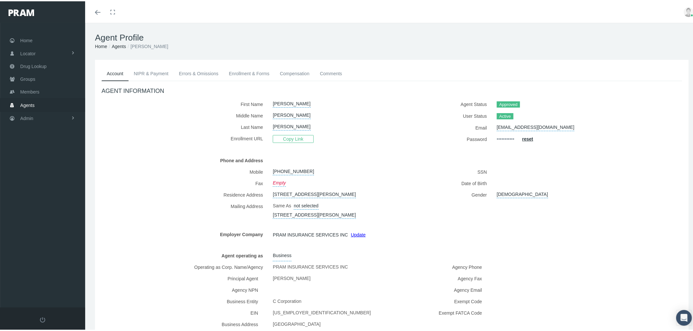
click at [260, 71] on link "Enrollment & Forms" at bounding box center [249, 72] width 51 height 14
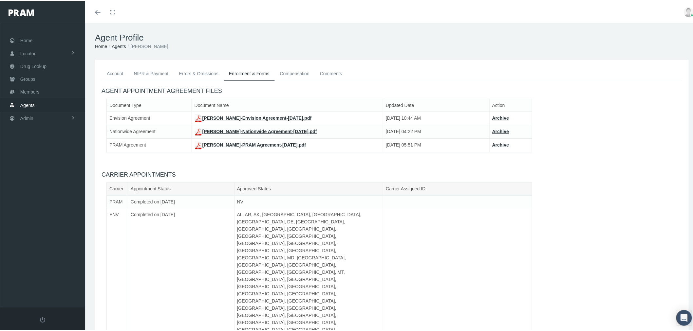
drag, startPoint x: 39, startPoint y: 100, endPoint x: 43, endPoint y: 100, distance: 3.6
click at [39, 100] on link "Agents" at bounding box center [42, 103] width 85 height 13
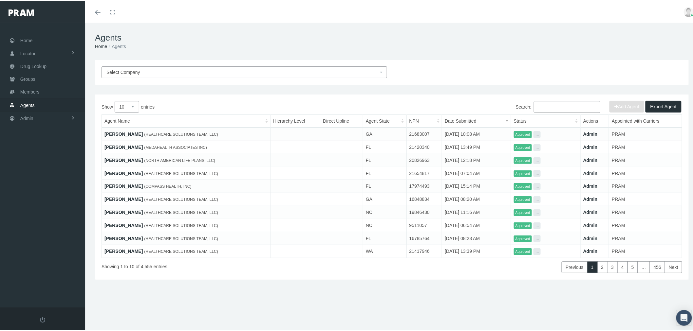
click at [554, 107] on input "Search:" at bounding box center [567, 106] width 66 height 12
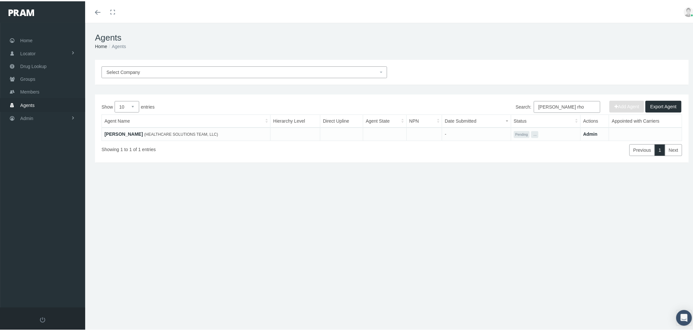
type input "[PERSON_NAME] rho"
click at [534, 133] on button "..." at bounding box center [534, 133] width 7 height 7
click at [538, 149] on link "Get Invitation URL" at bounding box center [544, 149] width 37 height 8
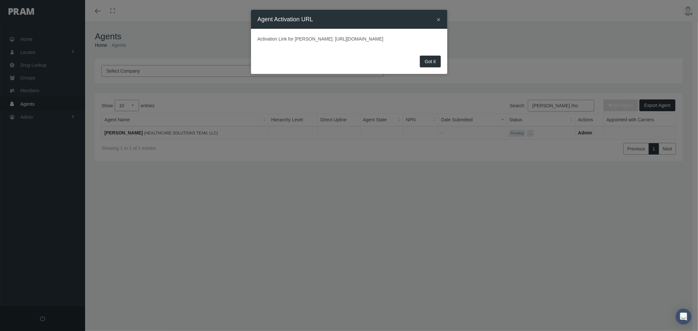
click at [439, 20] on button "×" at bounding box center [439, 19] width 4 height 7
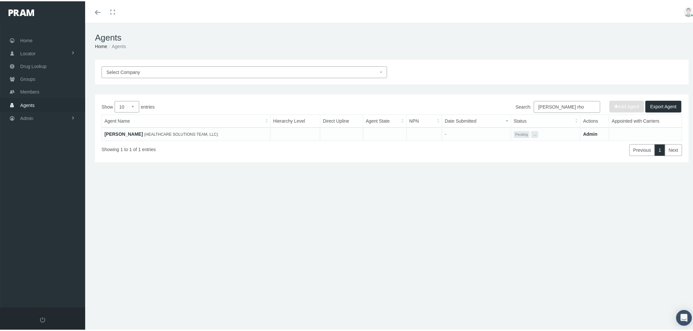
click at [531, 132] on button "..." at bounding box center [534, 133] width 7 height 7
click at [535, 141] on link "Resend Invite" at bounding box center [544, 142] width 37 height 8
click at [125, 133] on link "[PERSON_NAME]" at bounding box center [123, 132] width 38 height 5
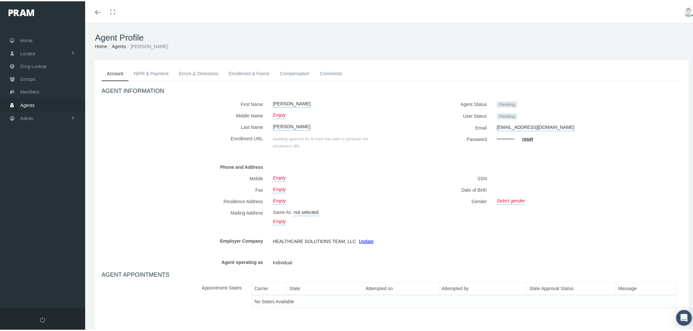
click at [328, 72] on link "Comments" at bounding box center [331, 72] width 33 height 14
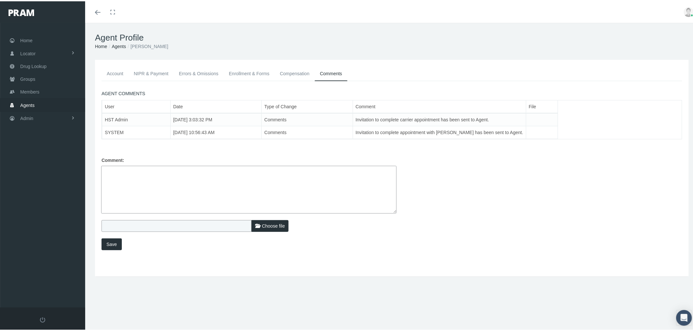
click at [260, 71] on link "Enrollment & Forms" at bounding box center [249, 72] width 51 height 14
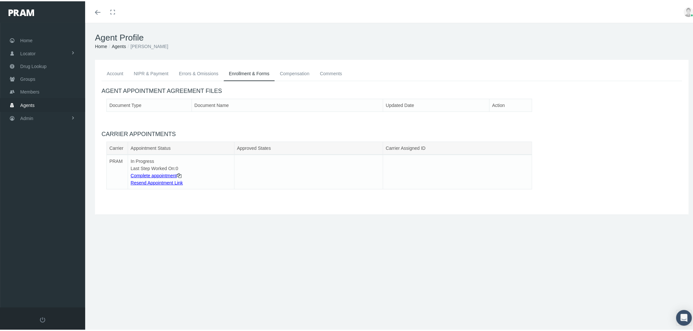
click at [162, 174] on link "Complete appointment" at bounding box center [154, 174] width 46 height 5
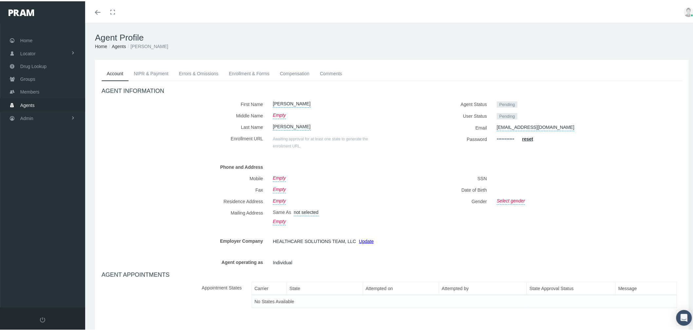
click at [253, 72] on link "Enrollment & Forms" at bounding box center [249, 72] width 51 height 14
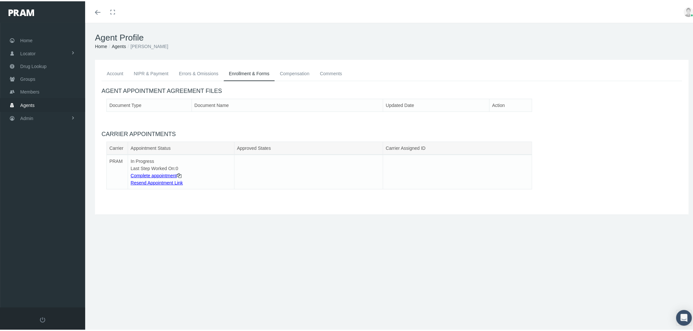
click at [171, 182] on link "Resend Appointment Link" at bounding box center [157, 181] width 52 height 5
click at [317, 74] on link "Comments" at bounding box center [331, 72] width 33 height 14
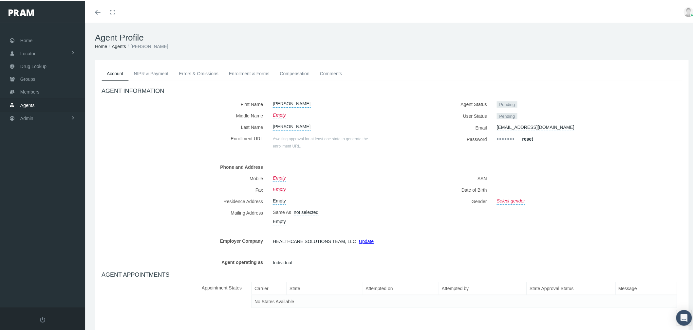
click at [340, 70] on link "Comments" at bounding box center [331, 72] width 33 height 14
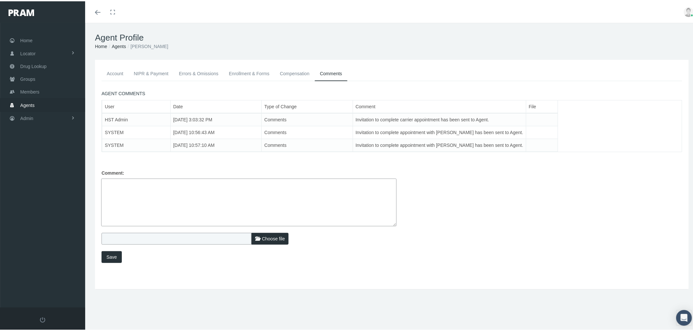
click at [191, 74] on link "Errors & Omissions" at bounding box center [199, 72] width 50 height 14
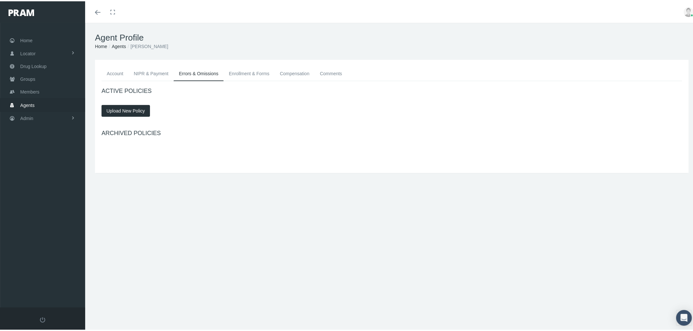
click at [150, 71] on link "NIPR & Payment" at bounding box center [151, 72] width 45 height 14
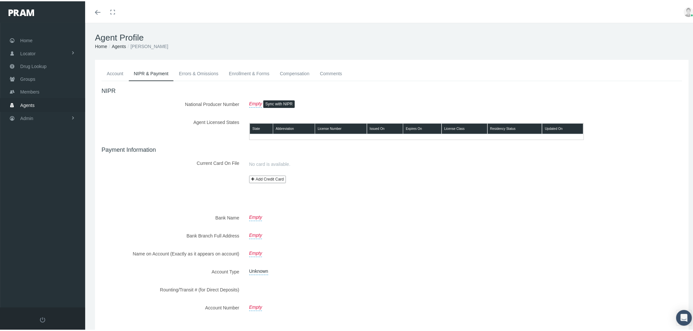
click at [117, 70] on link "Account" at bounding box center [114, 72] width 27 height 14
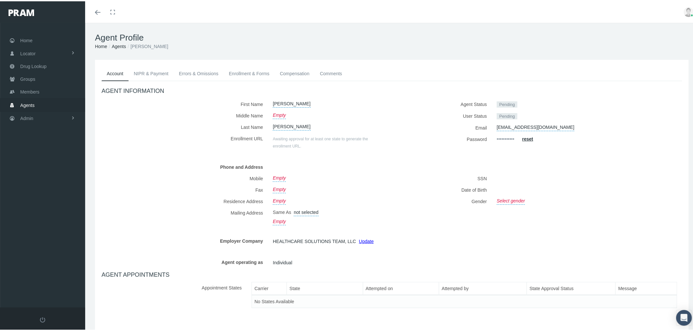
drag, startPoint x: 119, startPoint y: 45, endPoint x: 125, endPoint y: 54, distance: 10.5
click at [119, 45] on link "Agents" at bounding box center [119, 45] width 14 height 5
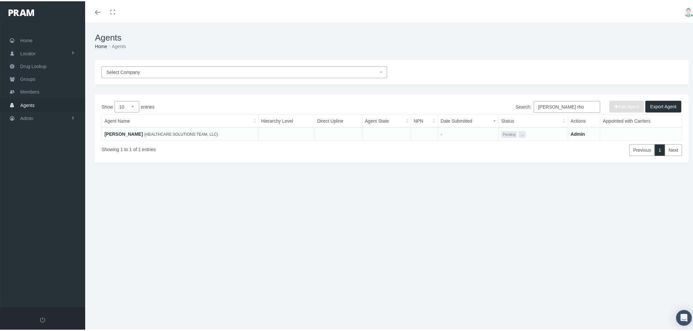
click at [296, 71] on span "Select Company" at bounding box center [242, 70] width 272 height 7
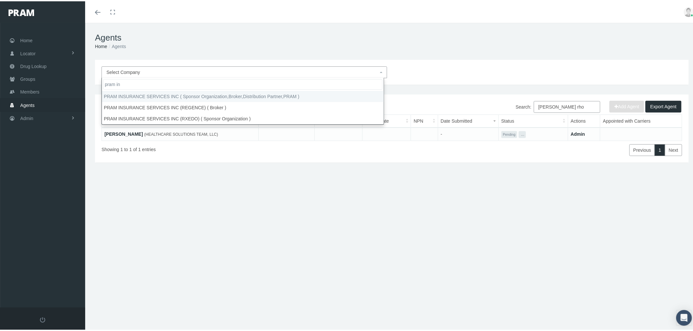
type input "pram in"
select select "53"
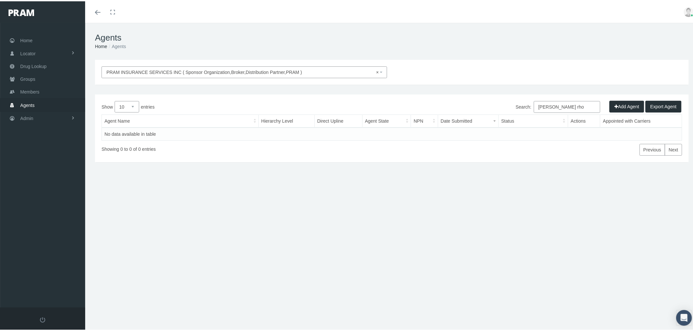
drag, startPoint x: 565, startPoint y: 108, endPoint x: 515, endPoint y: 105, distance: 50.2
click at [517, 105] on label "Search: [PERSON_NAME]" at bounding box center [558, 106] width 84 height 12
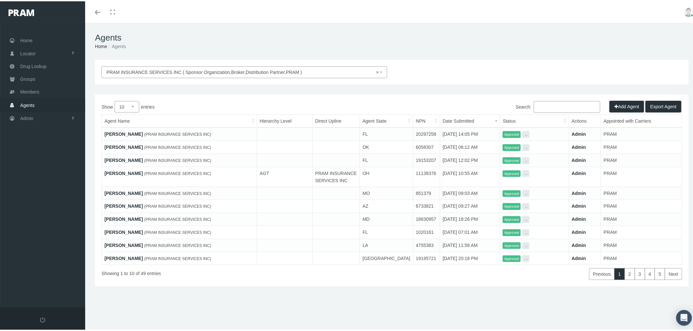
click at [627, 106] on button "Add Agent" at bounding box center [626, 106] width 35 height 12
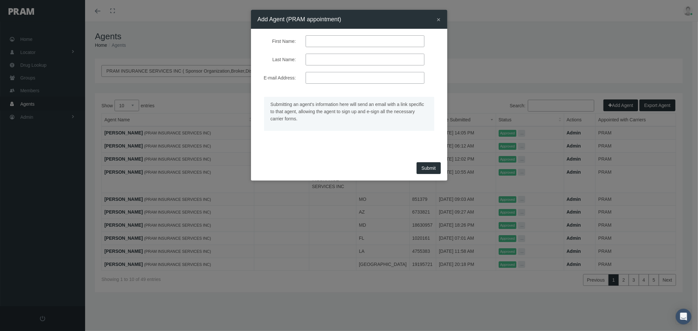
click at [327, 46] on input "First Name:" at bounding box center [365, 41] width 119 height 12
type input "leen"
click at [325, 64] on input "Last Name:" at bounding box center [365, 60] width 119 height 12
type input "hood"
click at [327, 79] on input "E-mail Address:" at bounding box center [365, 78] width 119 height 12
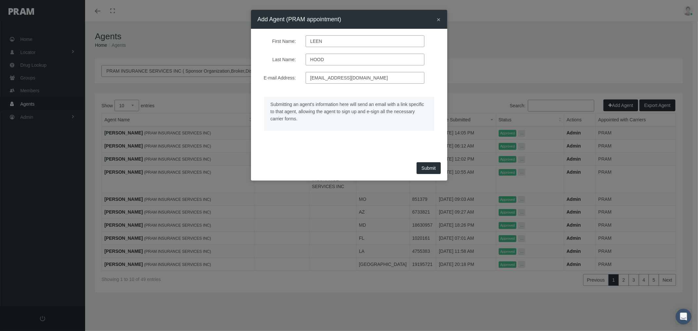
type input "[EMAIL_ADDRESS][DOMAIN_NAME]"
click at [425, 167] on span "Submit" at bounding box center [429, 168] width 14 height 5
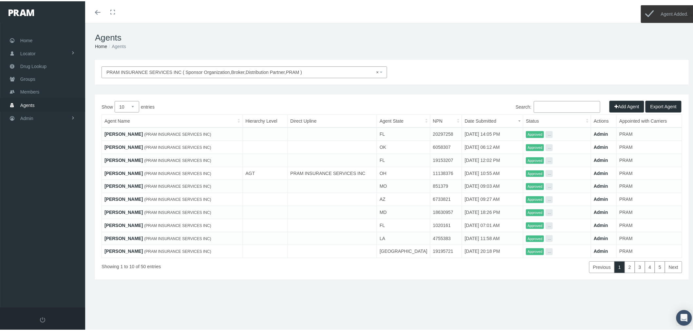
click at [571, 106] on input "Search:" at bounding box center [567, 106] width 66 height 12
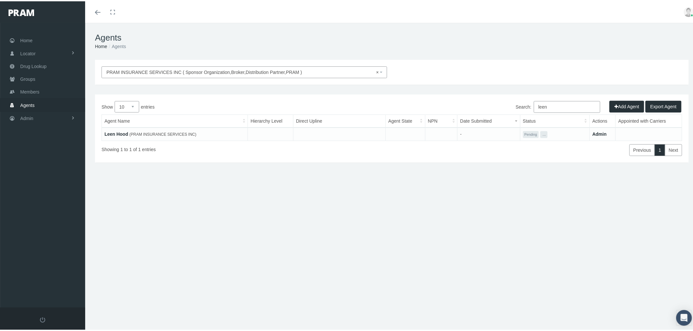
type input "leen"
click at [542, 134] on button "..." at bounding box center [543, 133] width 7 height 7
click at [555, 149] on link "Get Invitation URL" at bounding box center [553, 149] width 37 height 8
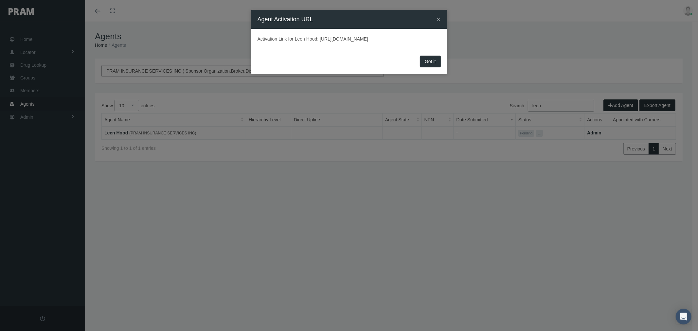
drag, startPoint x: 431, startPoint y: 69, endPoint x: 460, endPoint y: 92, distance: 37.1
click at [431, 67] on button "Got it" at bounding box center [430, 62] width 21 height 12
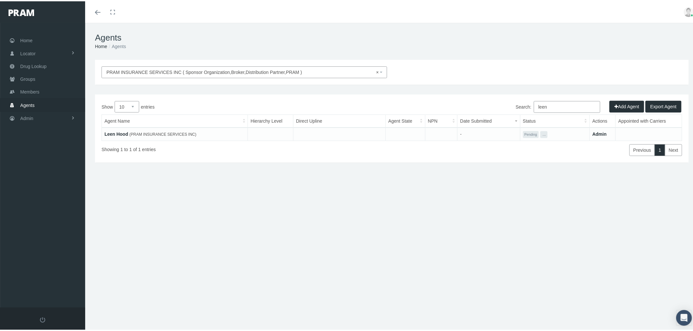
click at [541, 133] on button "..." at bounding box center [543, 133] width 7 height 7
click at [544, 142] on link "Resend Invite" at bounding box center [553, 142] width 37 height 8
click at [120, 133] on link "Leen Hood" at bounding box center [116, 132] width 24 height 5
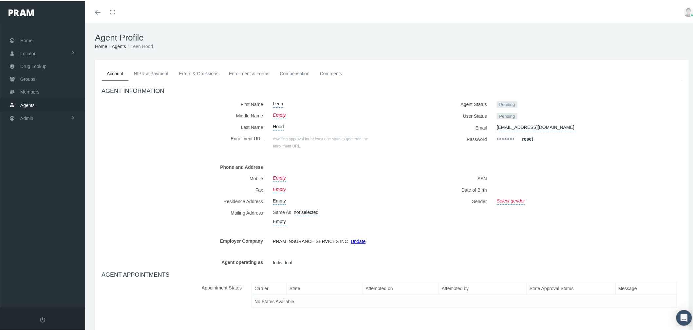
click at [240, 71] on link "Enrollment & Forms" at bounding box center [249, 72] width 51 height 14
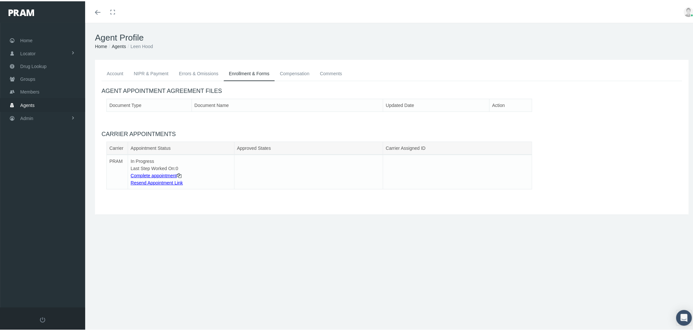
click at [163, 173] on link "Complete appointment" at bounding box center [154, 174] width 46 height 5
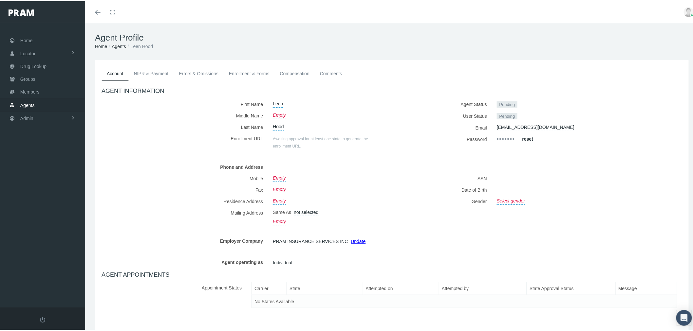
click at [253, 70] on link "Enrollment & Forms" at bounding box center [249, 72] width 51 height 14
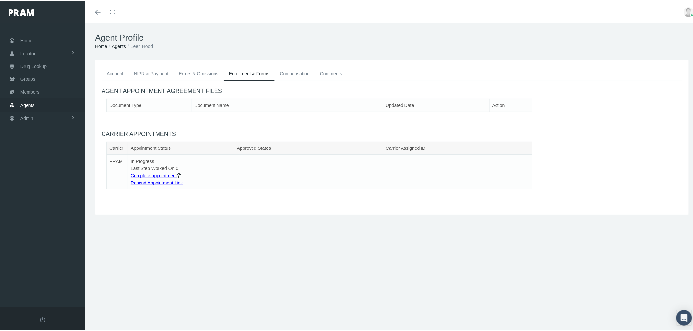
click at [166, 182] on link "Resend Appointment Link" at bounding box center [157, 181] width 52 height 5
click at [328, 75] on link "Comments" at bounding box center [331, 72] width 33 height 14
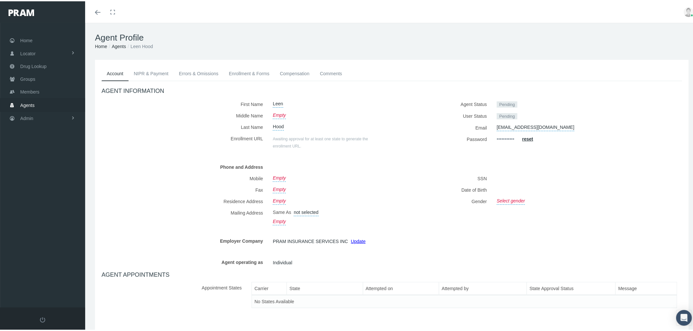
click at [333, 71] on link "Comments" at bounding box center [331, 72] width 33 height 14
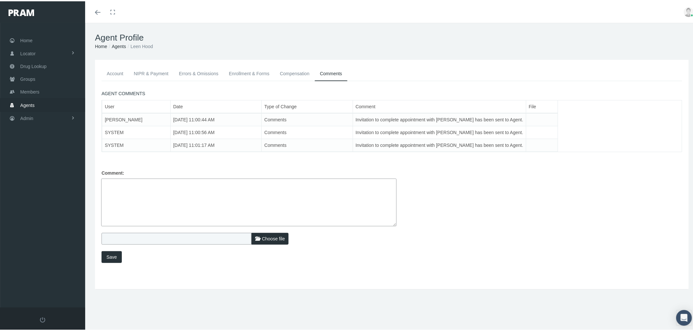
click at [686, 10] on img at bounding box center [689, 11] width 10 height 10
click at [670, 48] on link "Logout" at bounding box center [672, 49] width 48 height 12
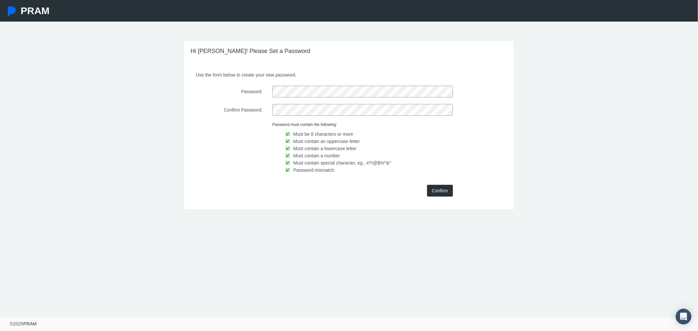
click at [447, 193] on input "Confirm" at bounding box center [440, 191] width 26 height 12
